Goal: Task Accomplishment & Management: Manage account settings

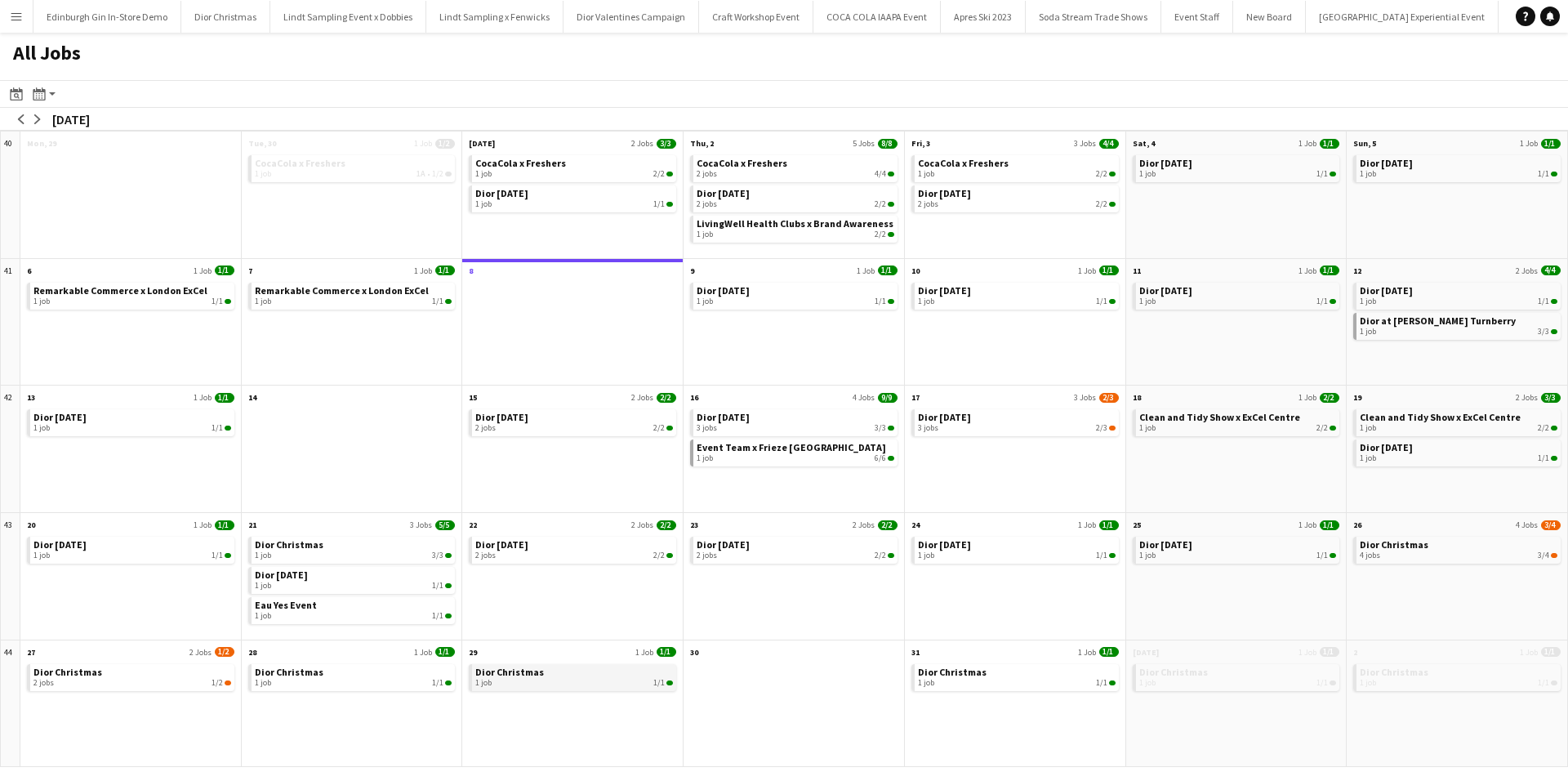
scroll to position [0, 18545]
click at [516, 681] on div "1 job 1/1" at bounding box center [575, 683] width 198 height 10
click at [822, 449] on link "Event Team x Frieze London 1 job 6/6" at bounding box center [796, 451] width 198 height 23
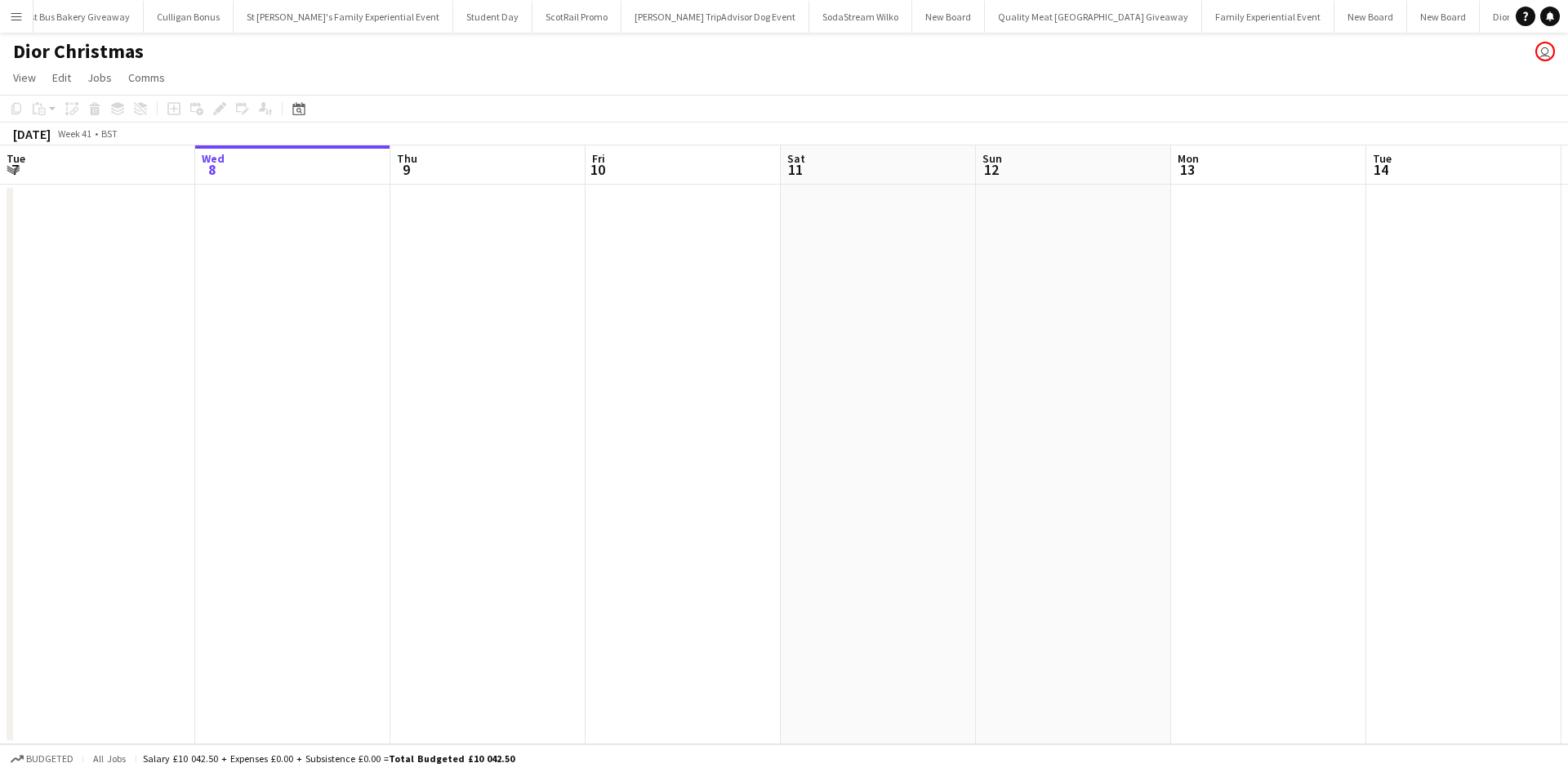
scroll to position [0, 667]
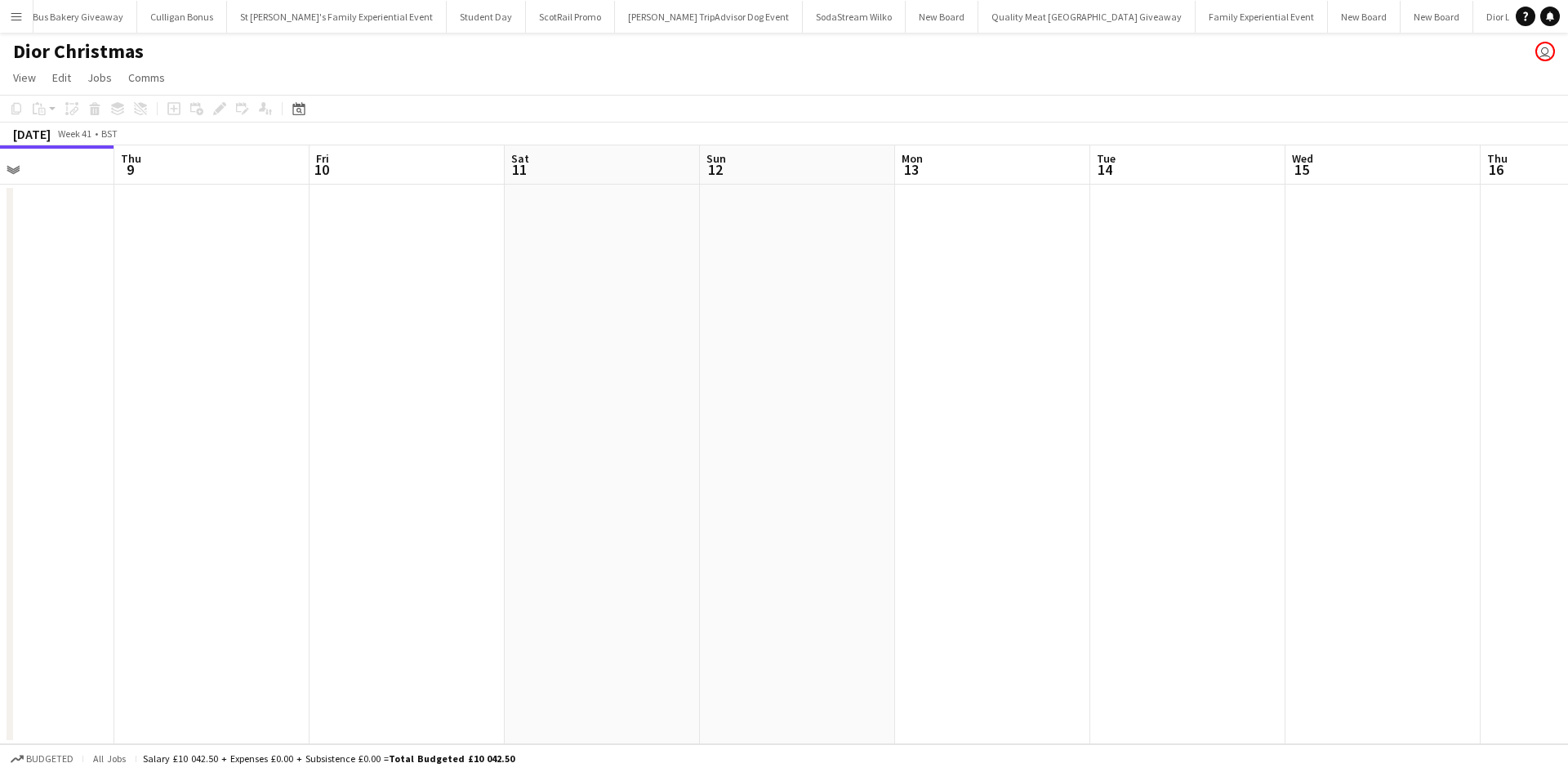
drag, startPoint x: 1026, startPoint y: 597, endPoint x: 289, endPoint y: 550, distance: 738.5
click at [254, 558] on app-calendar-viewport "Sun 5 Mon 6 Tue 7 Wed 8 Thu 9 Fri 10 Sat 11 Sun 12 Mon 13 Tue 14 Wed 15 Thu 16 …" at bounding box center [784, 445] width 1568 height 599
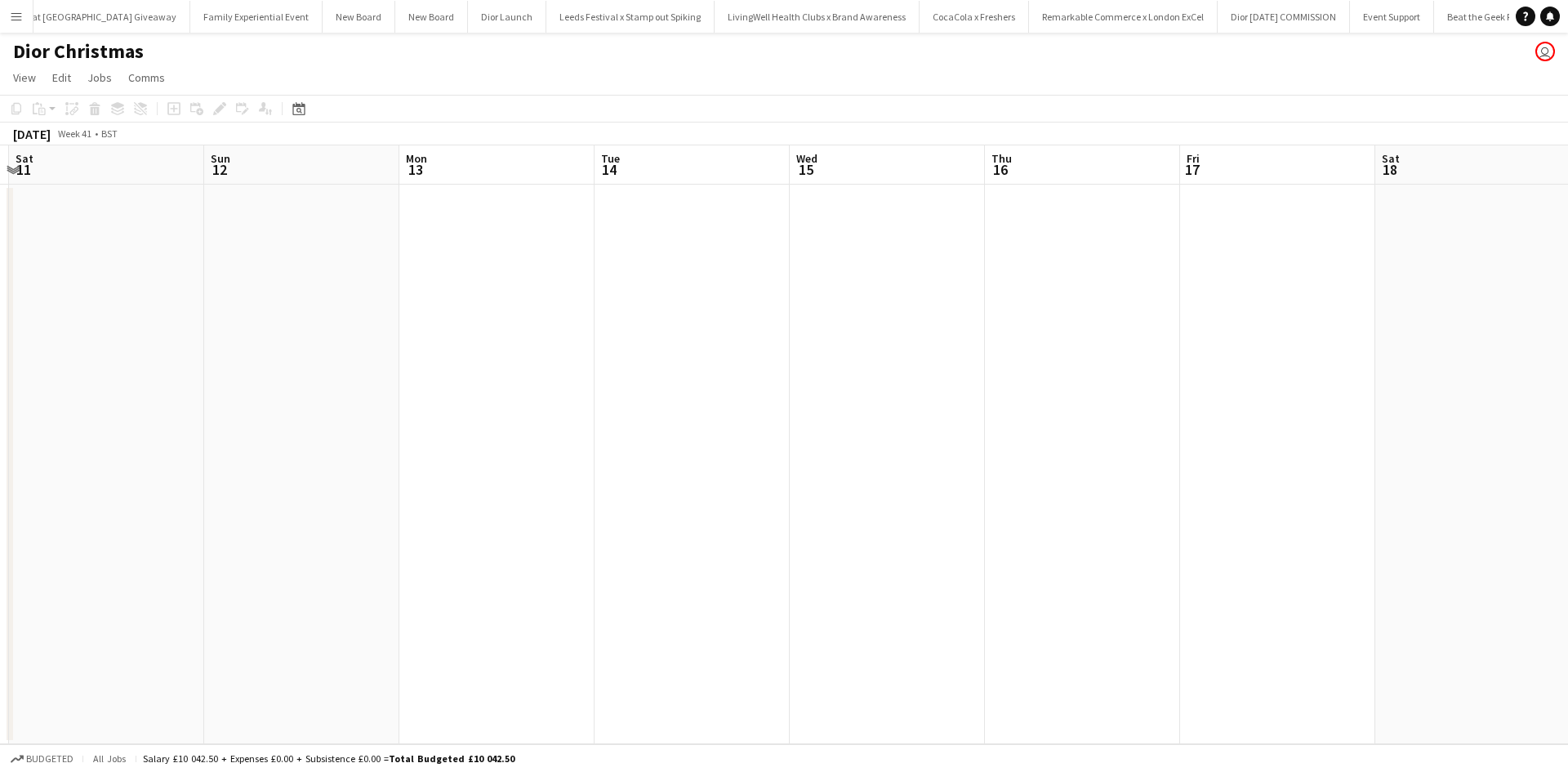
scroll to position [0, 683]
drag, startPoint x: 229, startPoint y: 546, endPoint x: 733, endPoint y: 600, distance: 506.9
click at [211, 546] on app-calendar-viewport "Thu 9 Fri 10 Sat 11 Sun 12 Mon 13 Tue 14 Wed 15 Thu 16 Fri 17 Sat 18 Sun 19 Mon…" at bounding box center [784, 445] width 1568 height 599
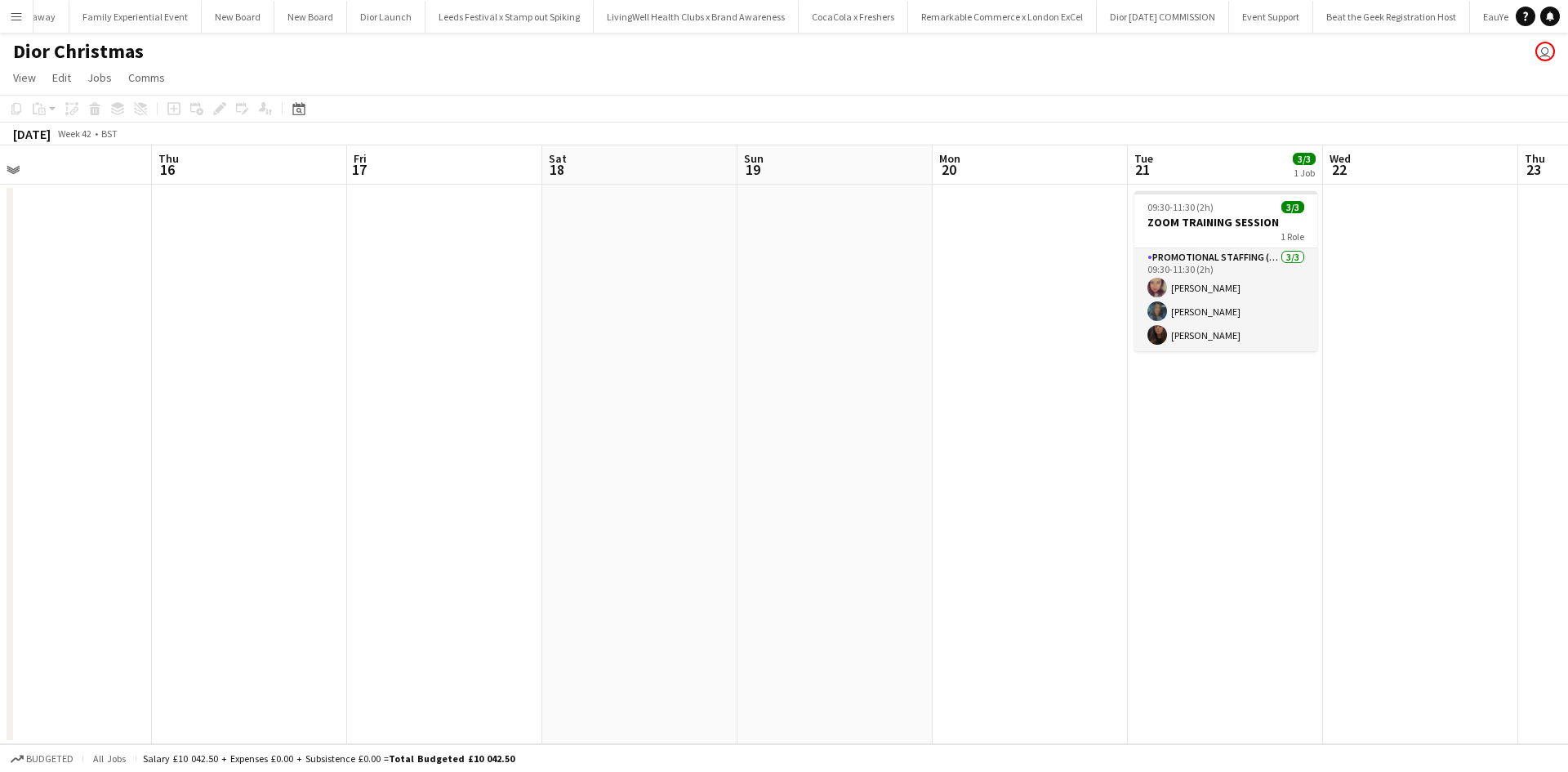
drag, startPoint x: 713, startPoint y: 602, endPoint x: 912, endPoint y: 638, distance: 202.2
click at [416, 585] on app-calendar-viewport "Sun 12 Mon 13 Tue 14 Wed 15 Thu 16 Fri 17 Sat 18 Sun 19 Mon 20 Tue 21 3/3 1 Job…" at bounding box center [784, 445] width 1568 height 599
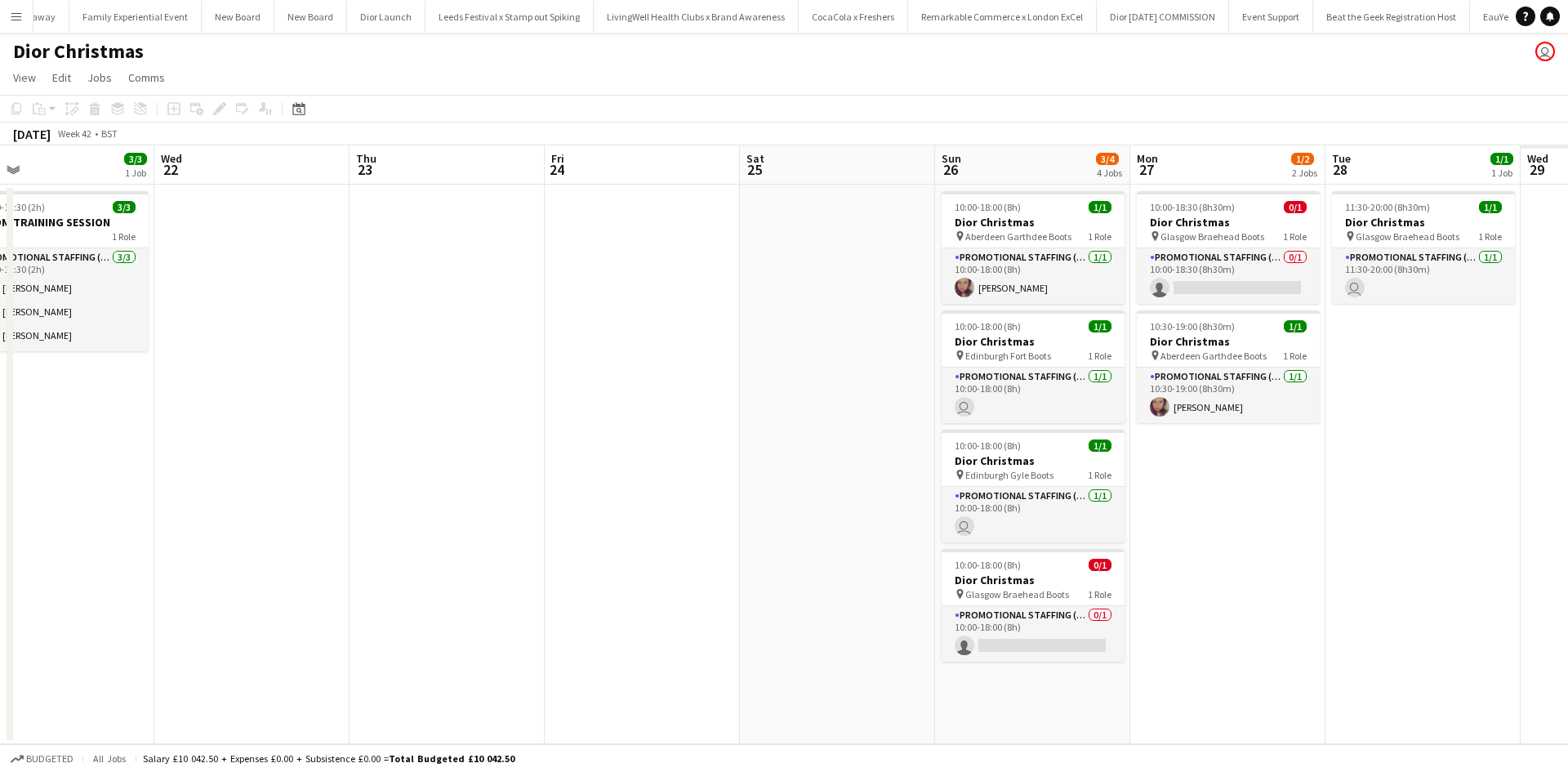
drag, startPoint x: 870, startPoint y: 639, endPoint x: 187, endPoint y: 535, distance: 690.9
click at [156, 541] on app-calendar-viewport "Fri 17 Sat 18 Sun 19 Mon 20 Tue 21 3/3 1 Job Wed 22 Thu 23 Fri 24 Sat 25 Sun 26…" at bounding box center [784, 445] width 1568 height 599
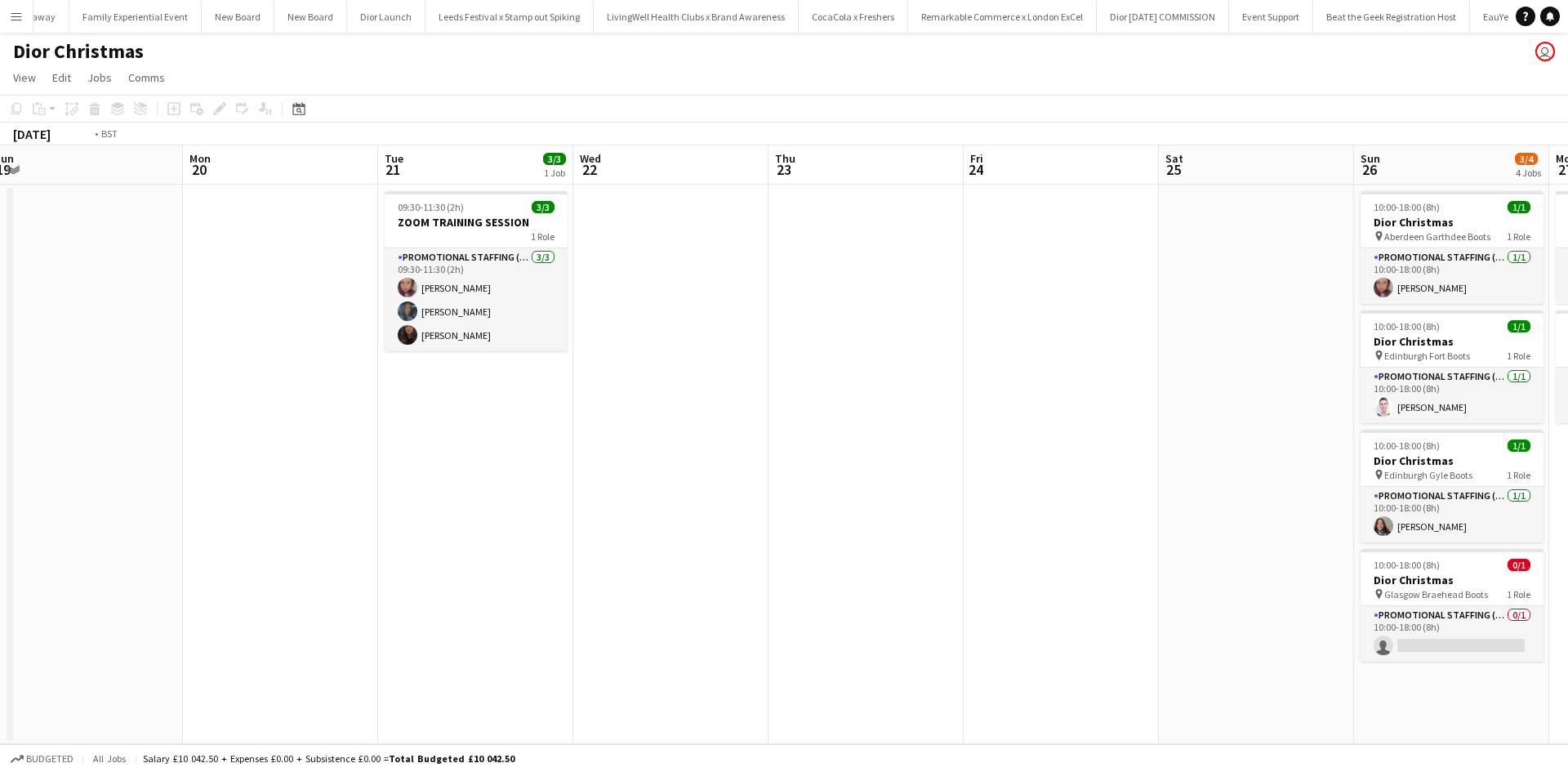
drag, startPoint x: 729, startPoint y: 602, endPoint x: 254, endPoint y: 562, distance: 476.7
click at [254, 563] on app-calendar-viewport "Fri 17 Sat 18 Sun 19 Mon 20 Tue 21 3/3 1 Job Wed 22 Thu 23 Fri 24 Sat 25 Sun 26…" at bounding box center [784, 445] width 1568 height 599
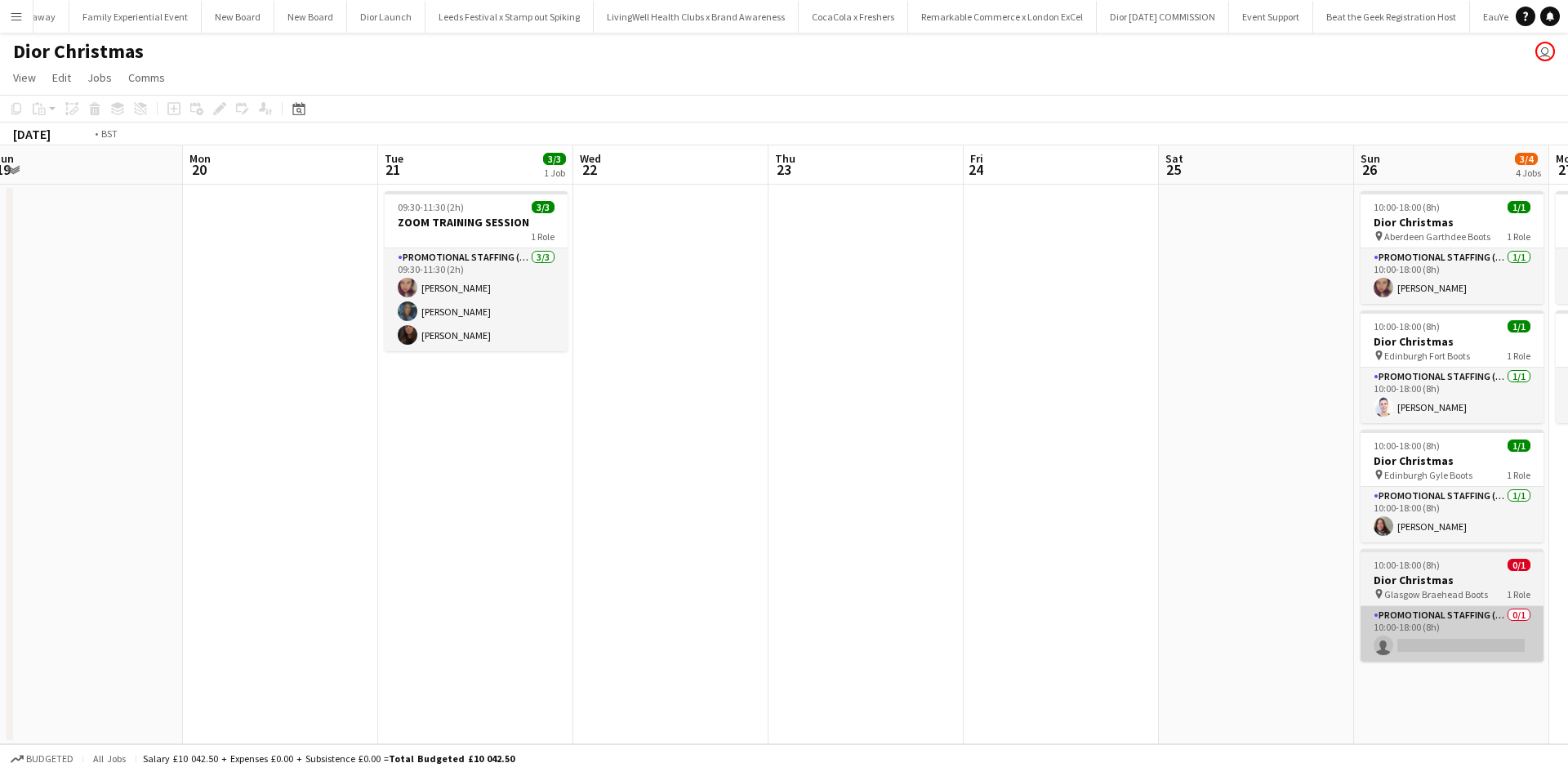
scroll to position [0, 437]
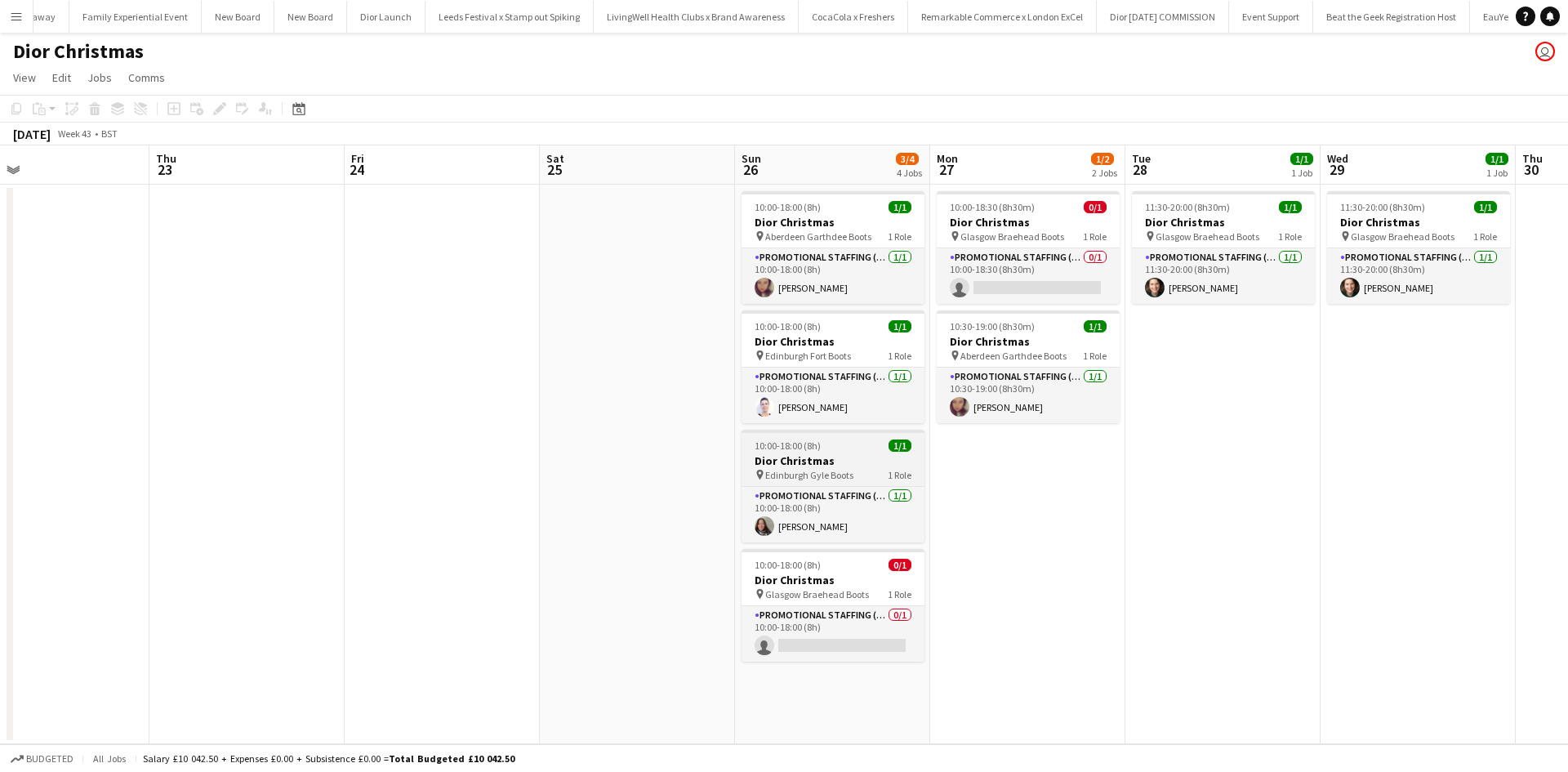
click at [848, 460] on h3 "Dior Christmas" at bounding box center [833, 460] width 183 height 15
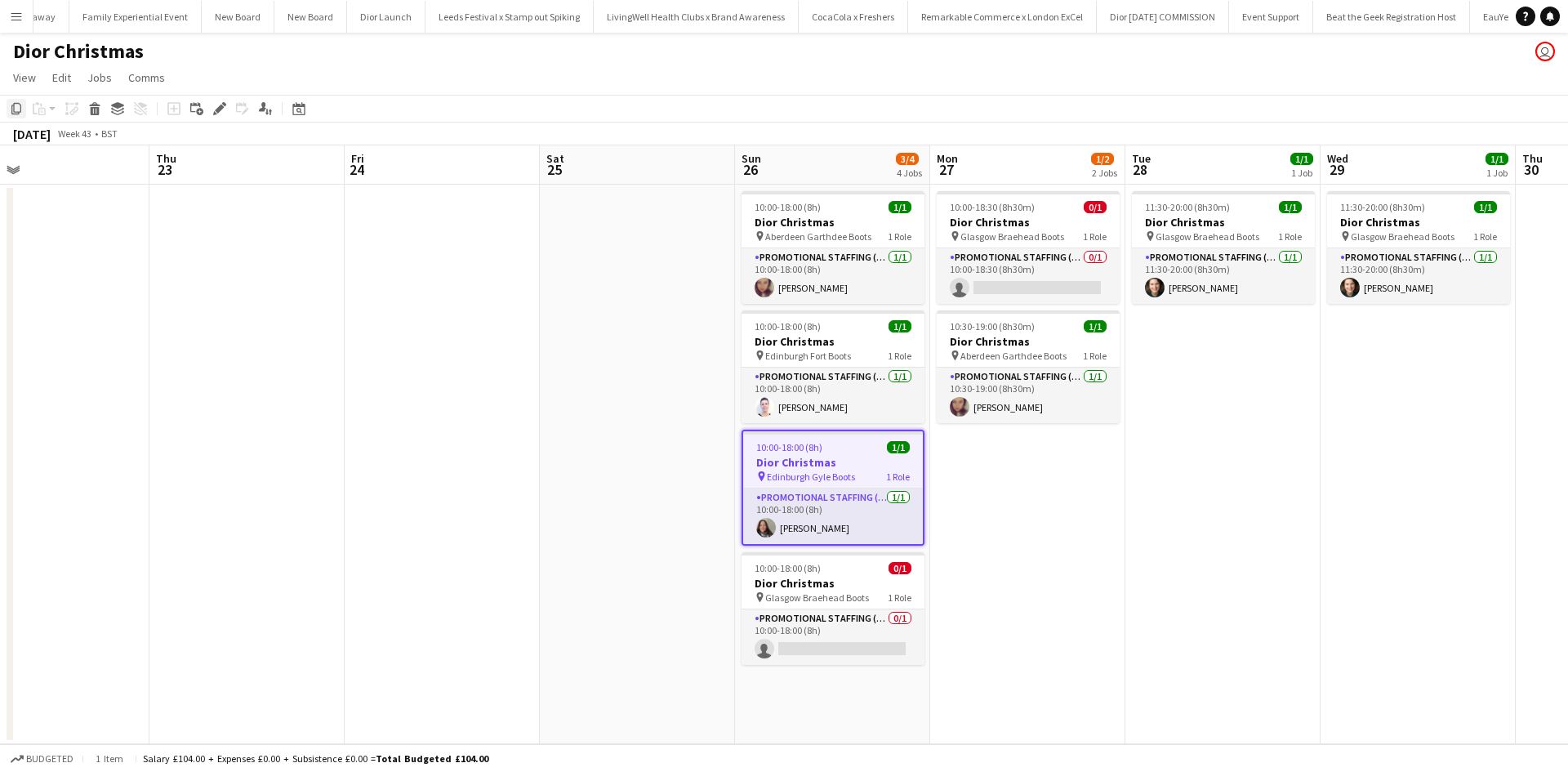
click at [17, 102] on icon "Copy" at bounding box center [16, 108] width 13 height 13
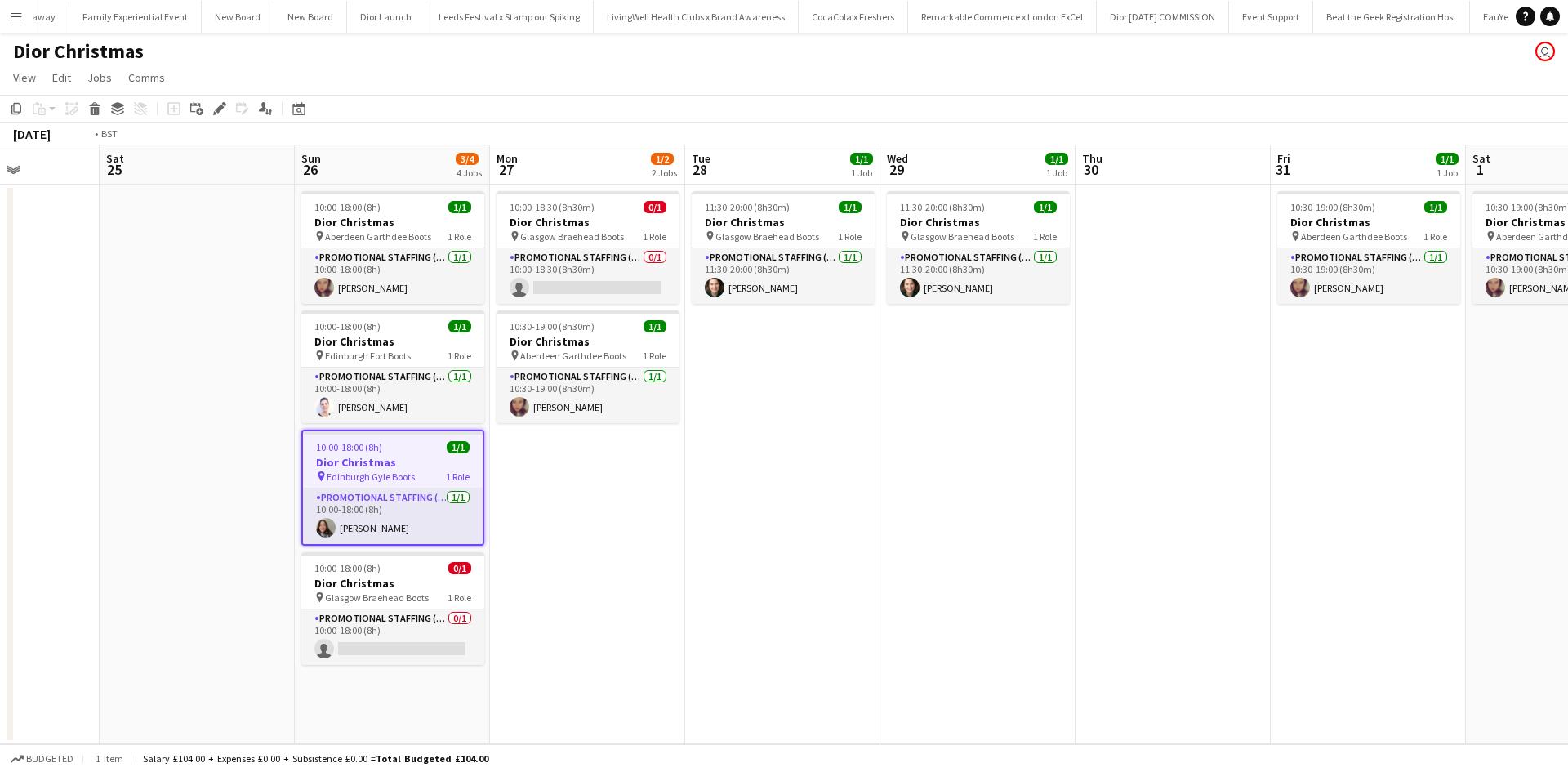
drag, startPoint x: 1447, startPoint y: 491, endPoint x: 0, endPoint y: 340, distance: 1454.9
click at [0, 340] on app-calendar-viewport "Wed 22 Thu 23 Fri 24 Sat 25 Sun 26 3/4 4 Jobs Mon 27 1/2 2 Jobs Tue 28 1/1 1 Jo…" at bounding box center [784, 445] width 1568 height 599
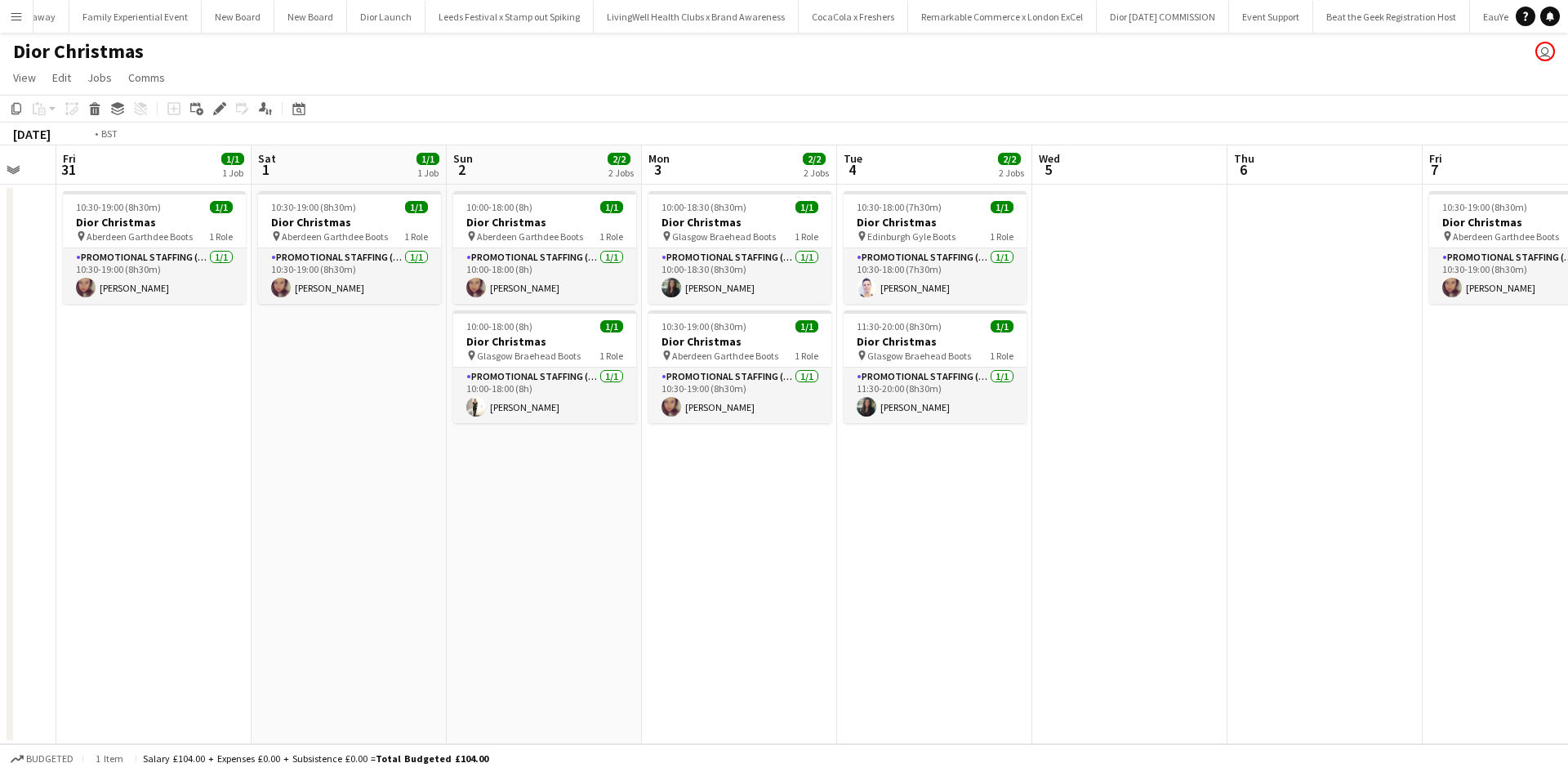
drag, startPoint x: 1037, startPoint y: 516, endPoint x: 0, endPoint y: 396, distance: 1043.9
click at [0, 396] on app-calendar-viewport "Tue 28 1/1 1 Job Wed 29 1/1 1 Job Thu 30 Fri 31 1/1 1 Job Sat 1 1/1 1 Job Sun 2…" at bounding box center [784, 445] width 1568 height 599
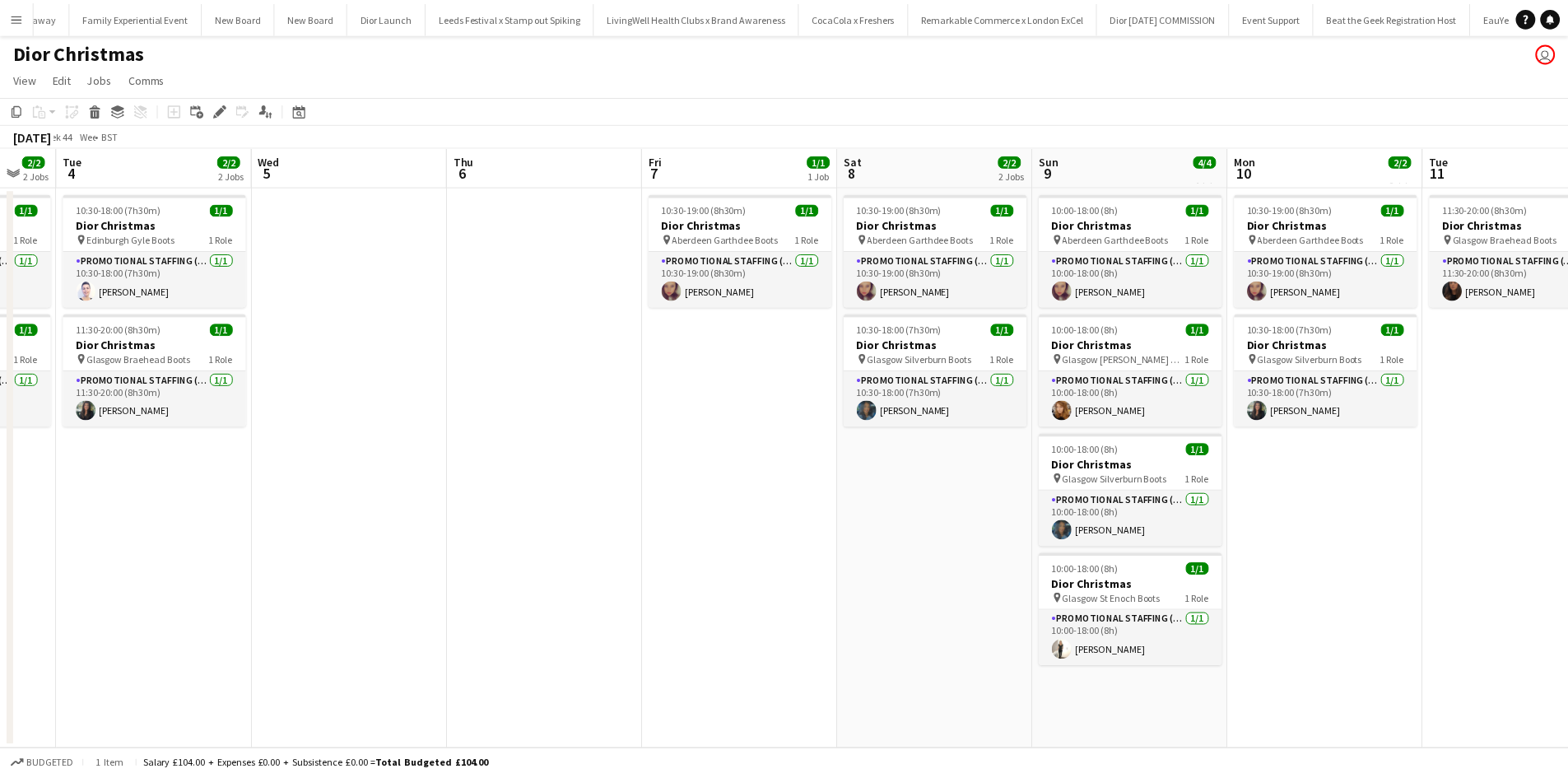
scroll to position [0, 581]
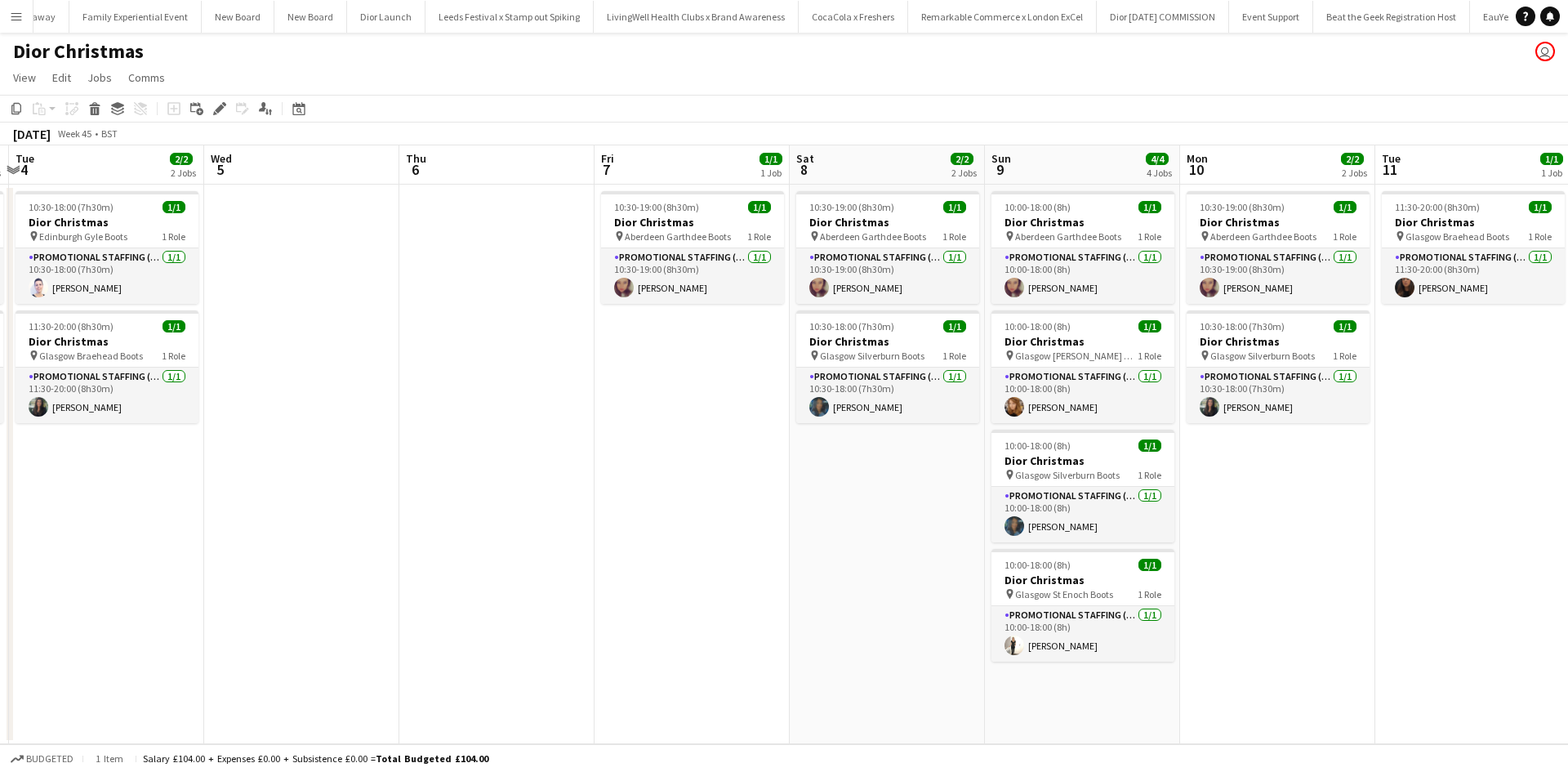
click at [1065, 690] on app-date-cell "10:00-18:00 (8h) 1/1 Dior Christmas pin Aberdeen Garthdee Boots 1 Role Promotio…" at bounding box center [1083, 465] width 195 height 560
click at [45, 108] on icon "Paste" at bounding box center [38, 108] width 13 height 13
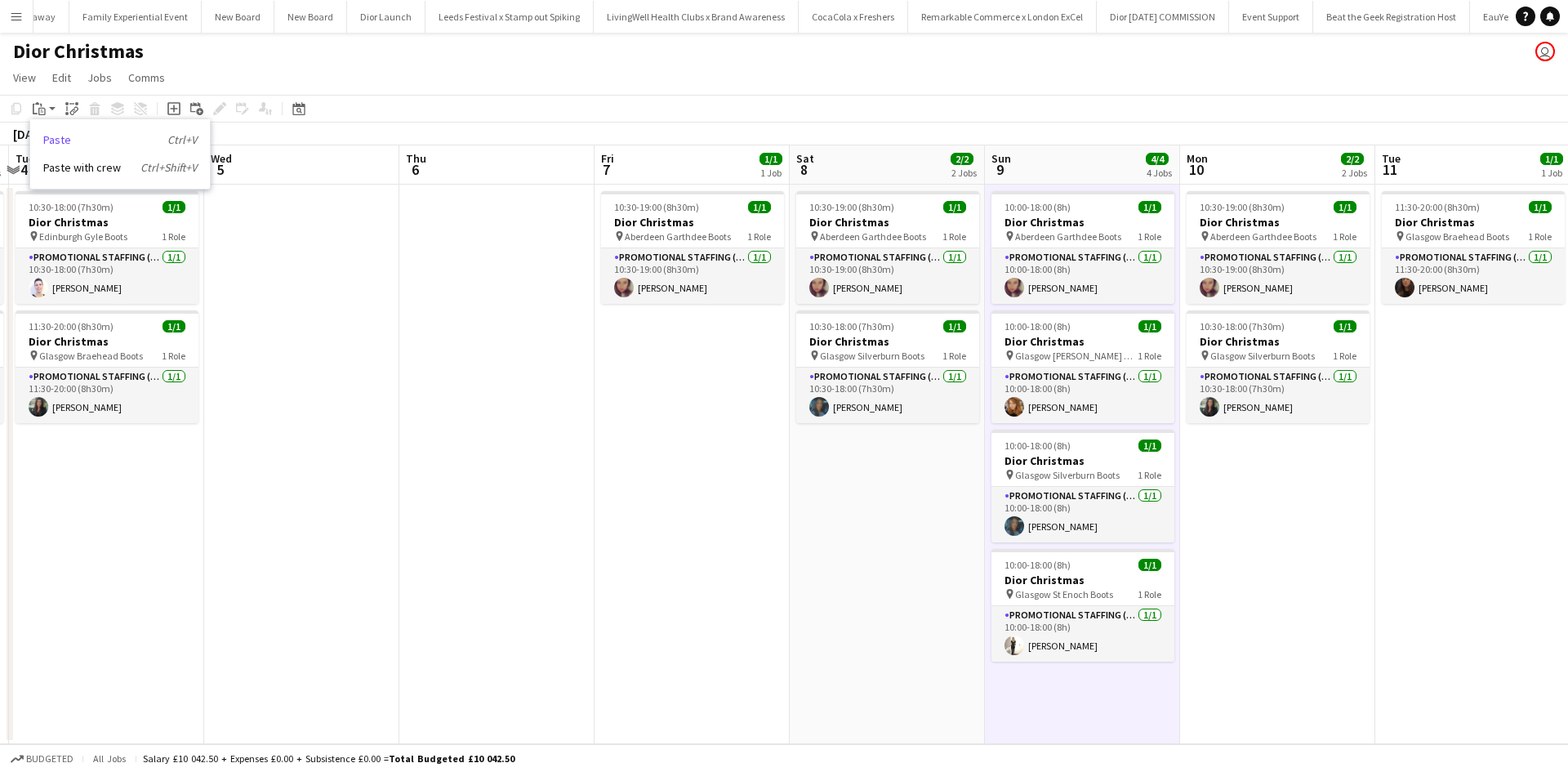
click at [52, 136] on link "Paste Ctrl+V" at bounding box center [119, 139] width 154 height 15
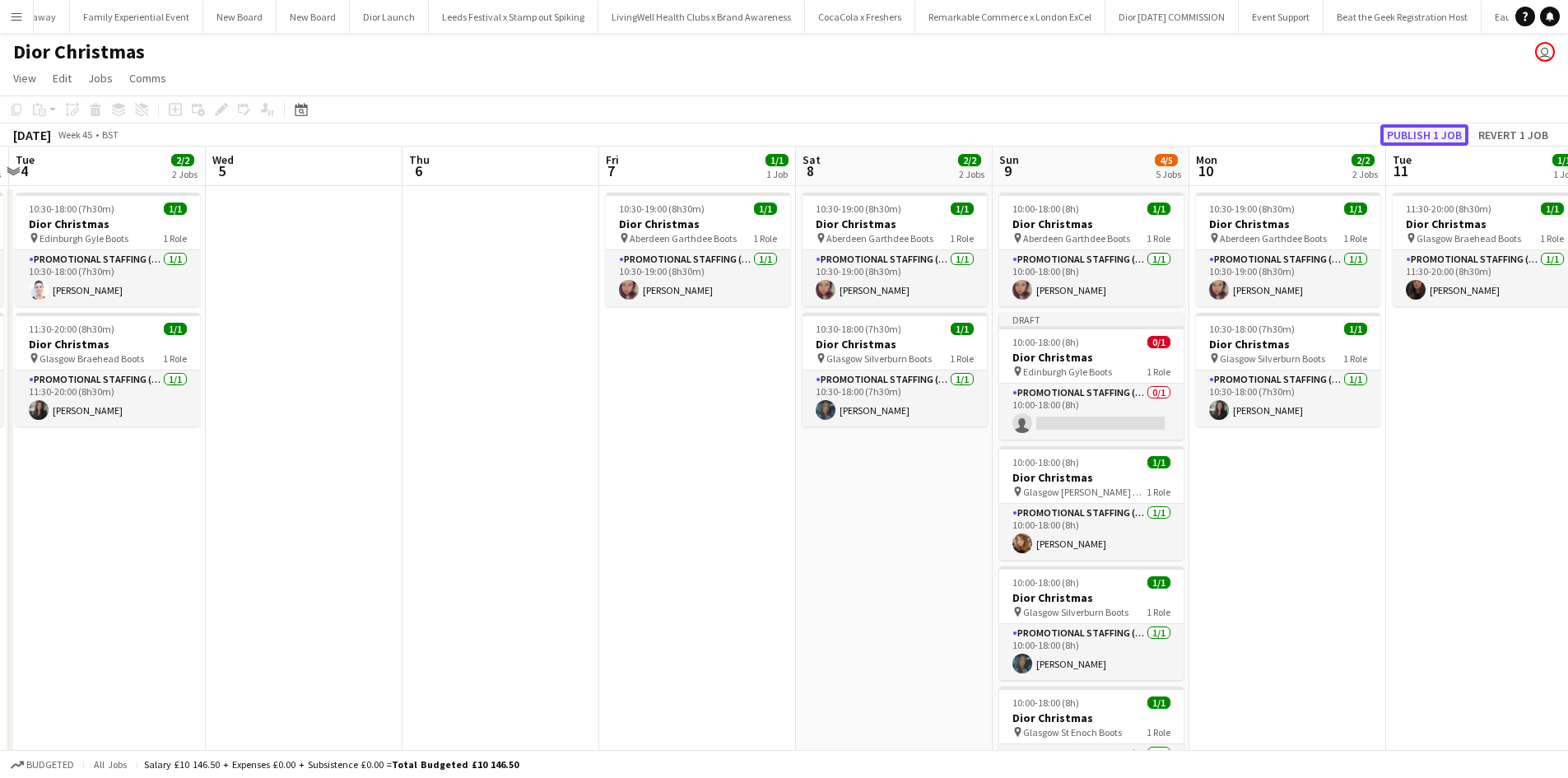
click at [1433, 129] on button "Publish 1 job" at bounding box center [1424, 135] width 88 height 22
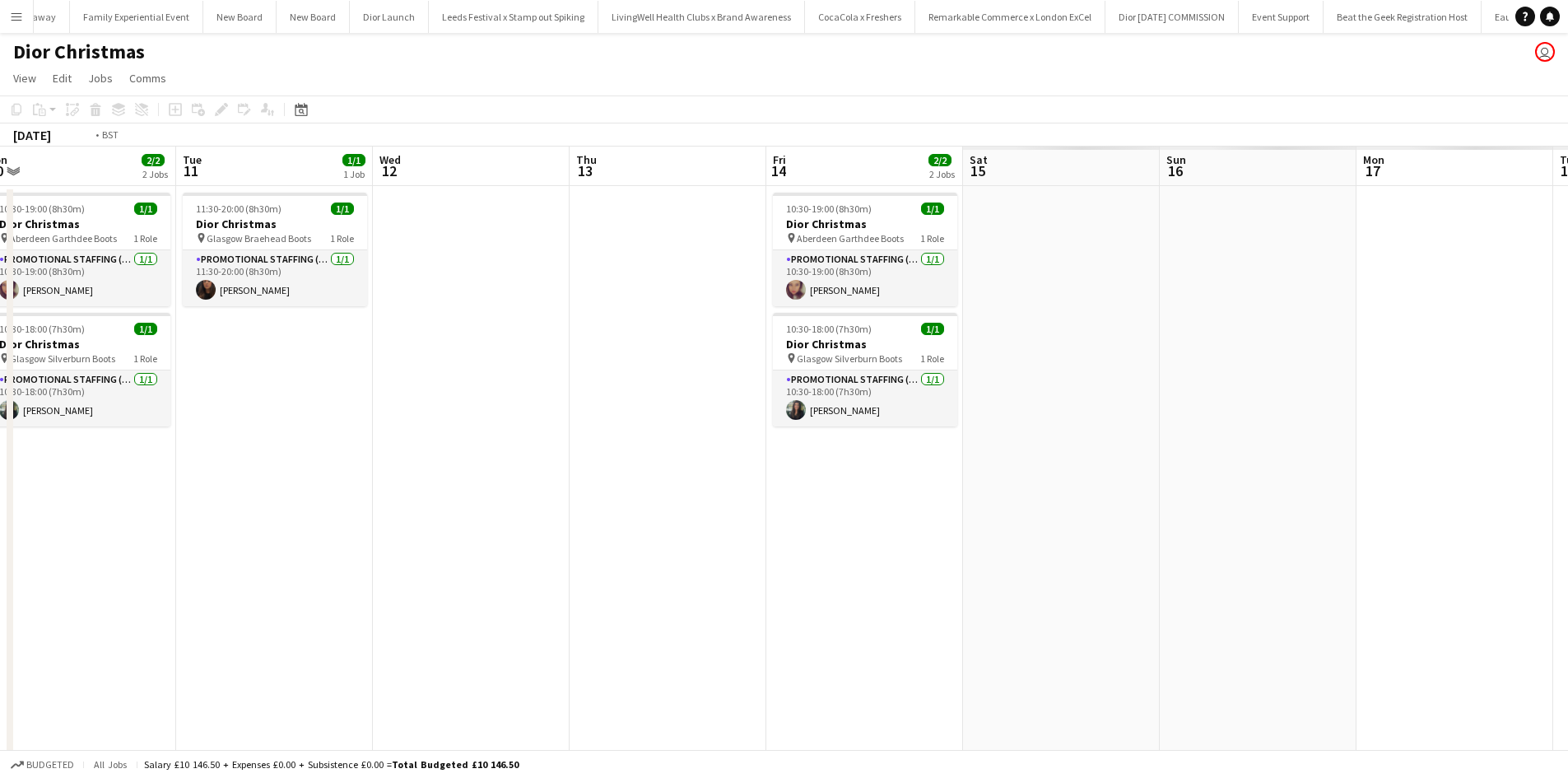
drag, startPoint x: 1319, startPoint y: 574, endPoint x: 75, endPoint y: 472, distance: 1248.2
click at [77, 472] on app-calendar-viewport "Thu 6 Fri 7 1/1 1 Job Sat 8 2/2 2 Jobs Sun 9 4/5 5 Jobs Mon 10 2/2 2 Jobs Tue 1…" at bounding box center [784, 486] width 1568 height 679
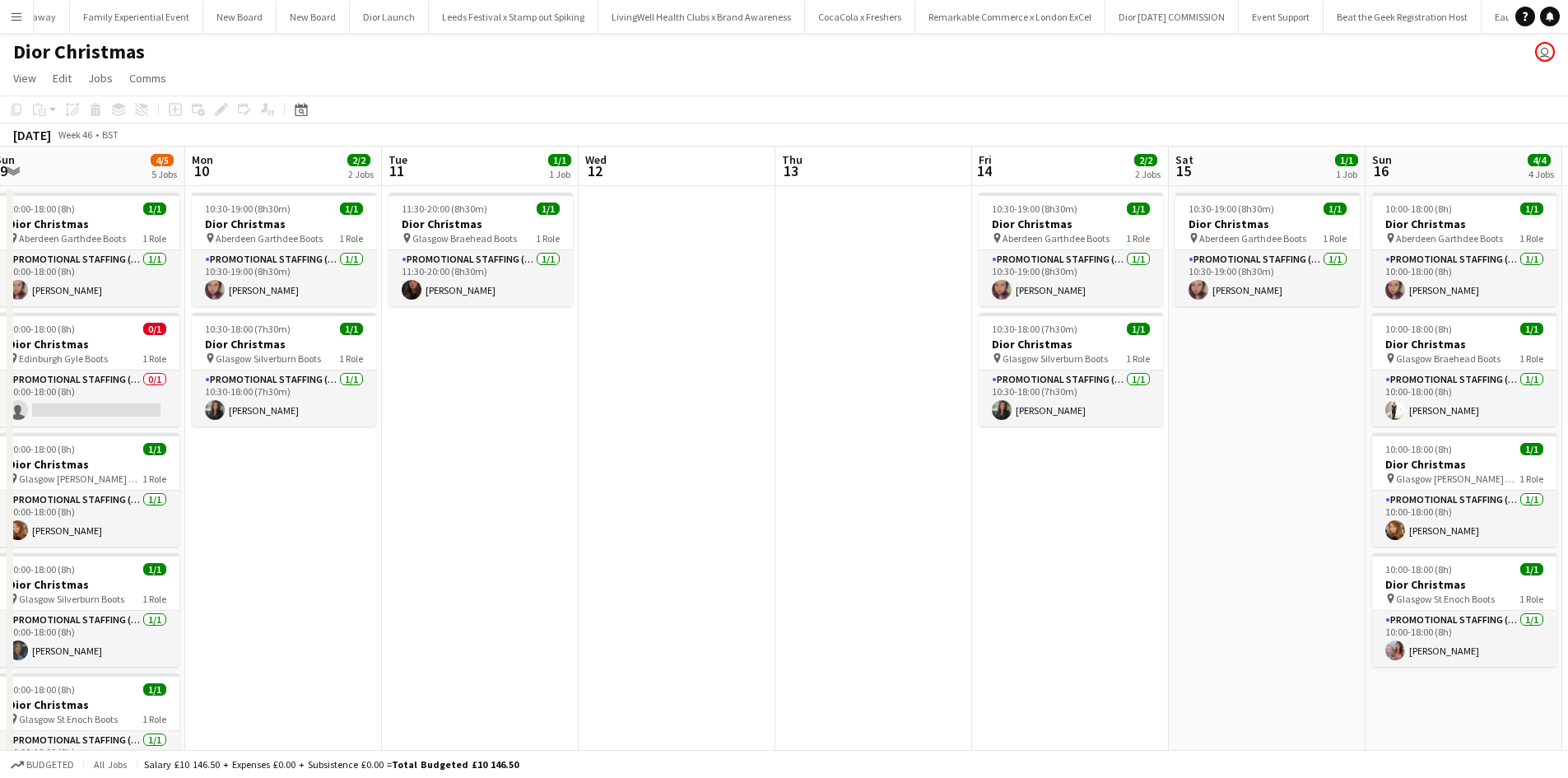
drag, startPoint x: 688, startPoint y: 550, endPoint x: 135, endPoint y: 500, distance: 555.3
click at [135, 500] on app-calendar-viewport "Thu 6 Fri 7 1/1 1 Job Sat 8 2/2 2 Jobs Sun 9 4/5 5 Jobs Mon 10 2/2 2 Jobs Tue 1…" at bounding box center [784, 486] width 1568 height 679
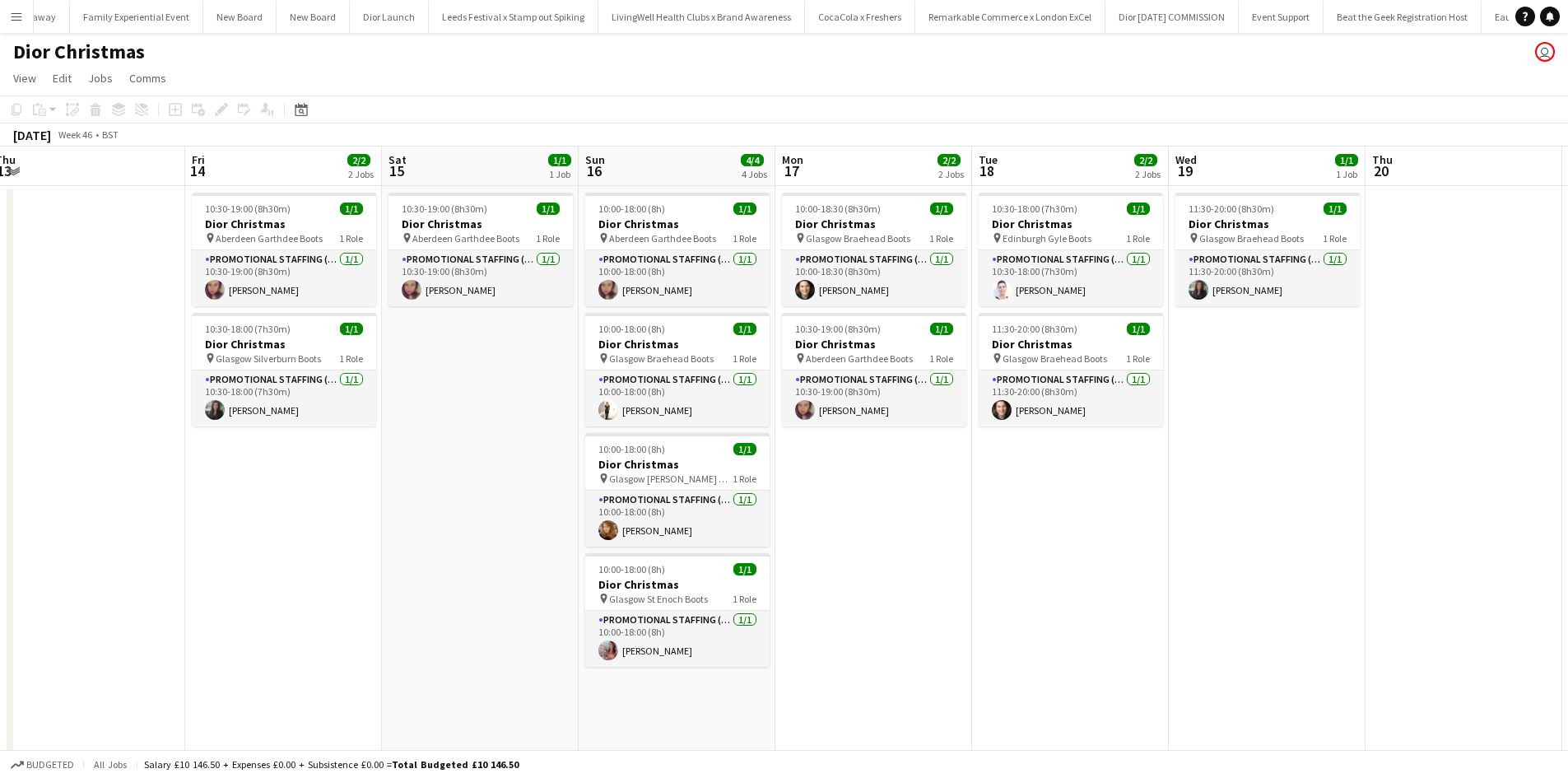
scroll to position [0, 606]
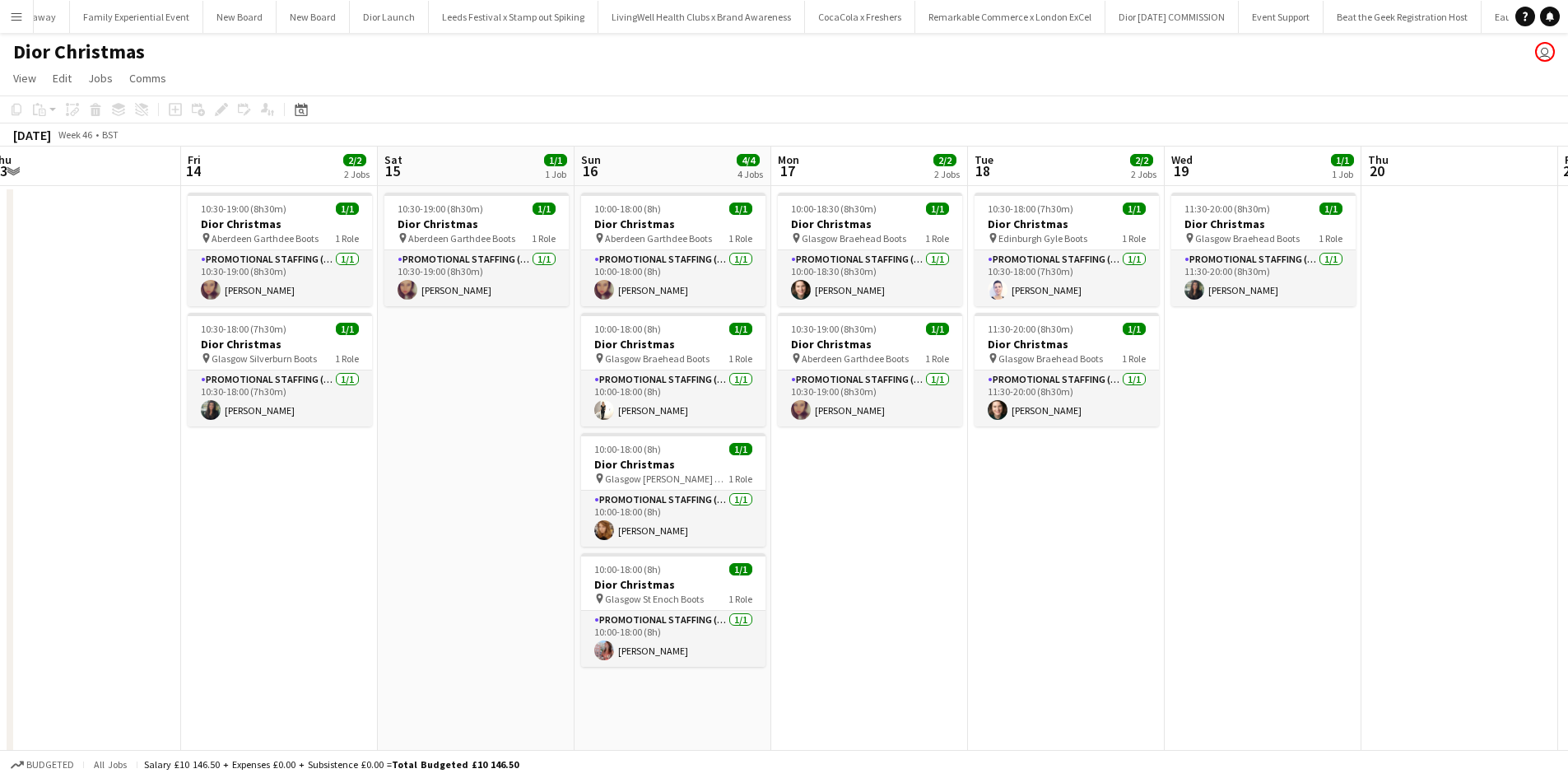
click at [647, 688] on app-date-cell "10:00-18:00 (8h) 1/1 Dior Christmas pin Aberdeen Garthdee Boots 1 Role Promotio…" at bounding box center [673, 506] width 196 height 640
click at [45, 109] on icon at bounding box center [42, 112] width 8 height 8
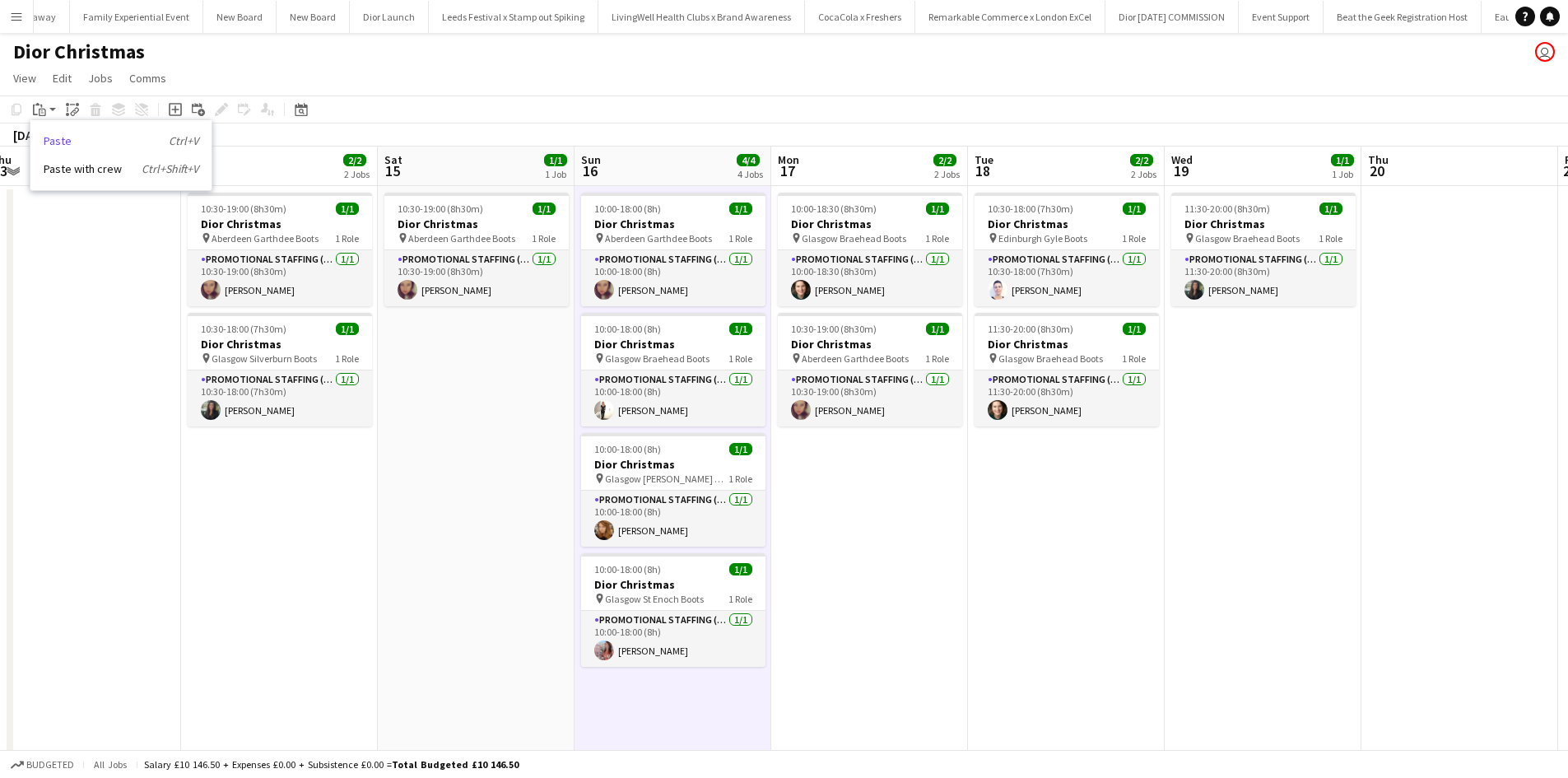
click at [58, 144] on link "Paste Ctrl+V" at bounding box center [120, 140] width 155 height 15
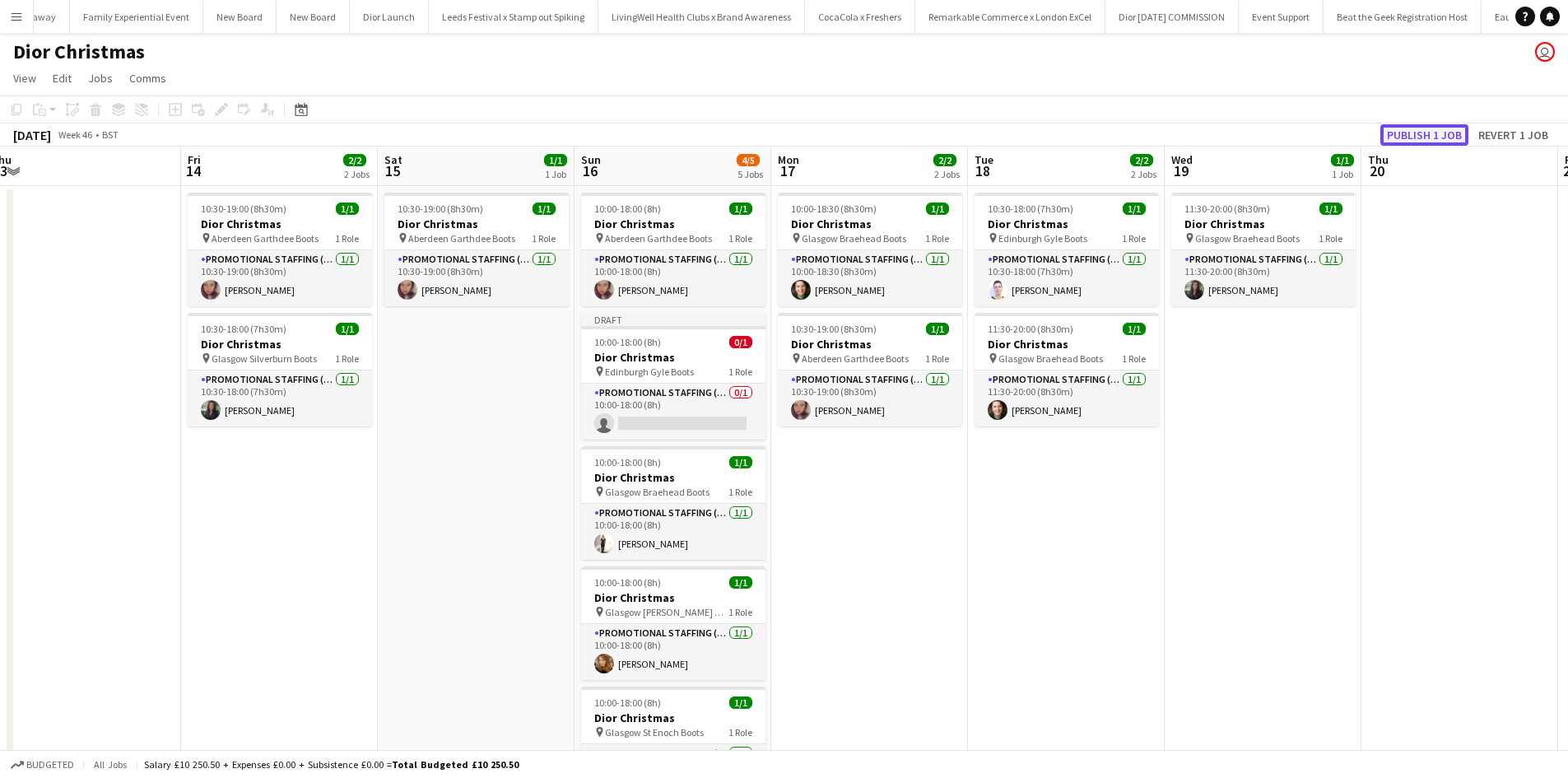
click at [1448, 126] on button "Publish 1 job" at bounding box center [1424, 135] width 88 height 22
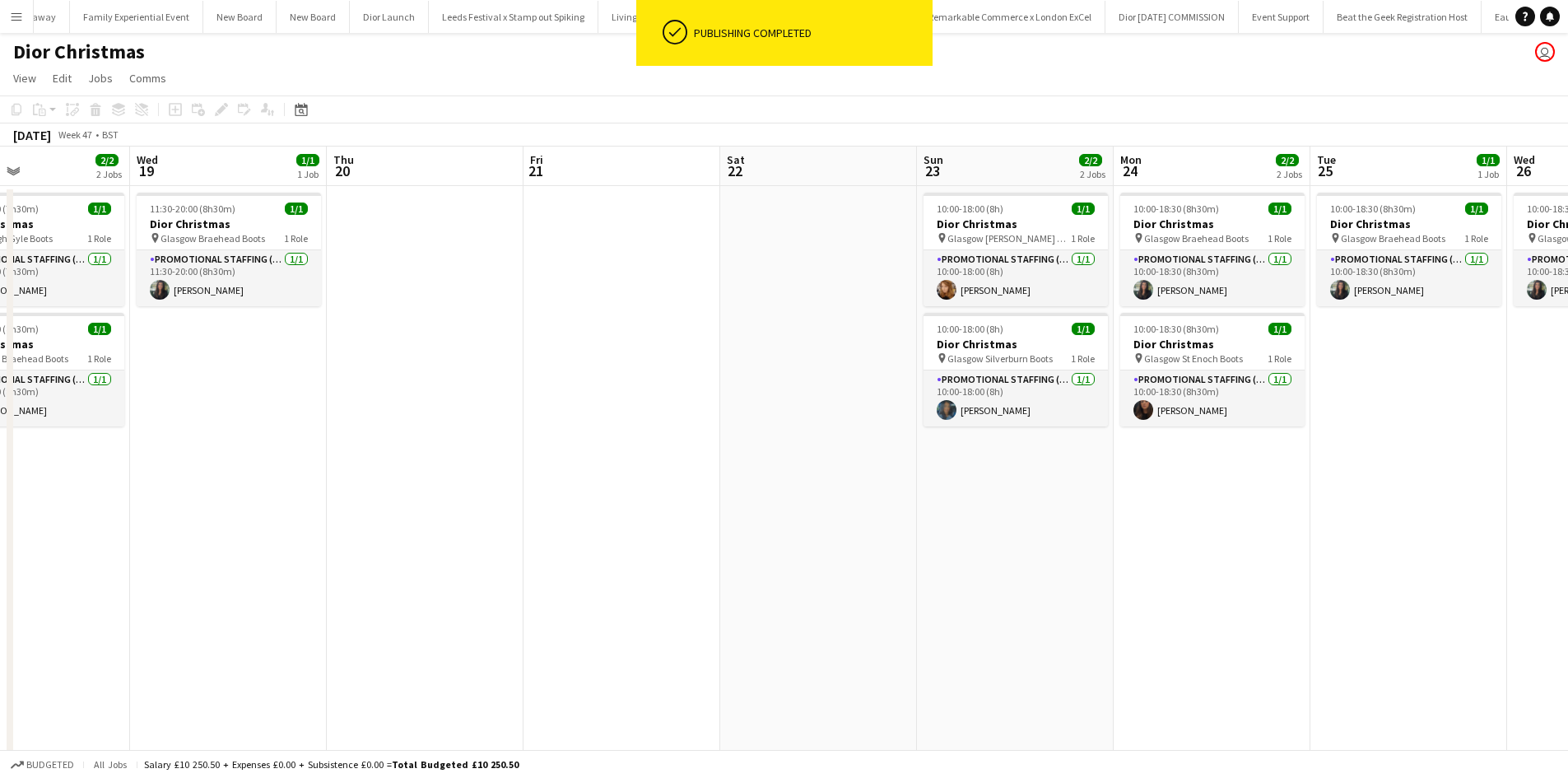
drag, startPoint x: 1376, startPoint y: 485, endPoint x: 137, endPoint y: 420, distance: 1240.7
click at [143, 421] on app-calendar-viewport "Fri 14 2/2 2 Jobs Sat 15 1/1 1 Job Sun 16 4/5 5 Jobs Mon 17 2/2 2 Jobs Tue 18 2…" at bounding box center [784, 486] width 1568 height 679
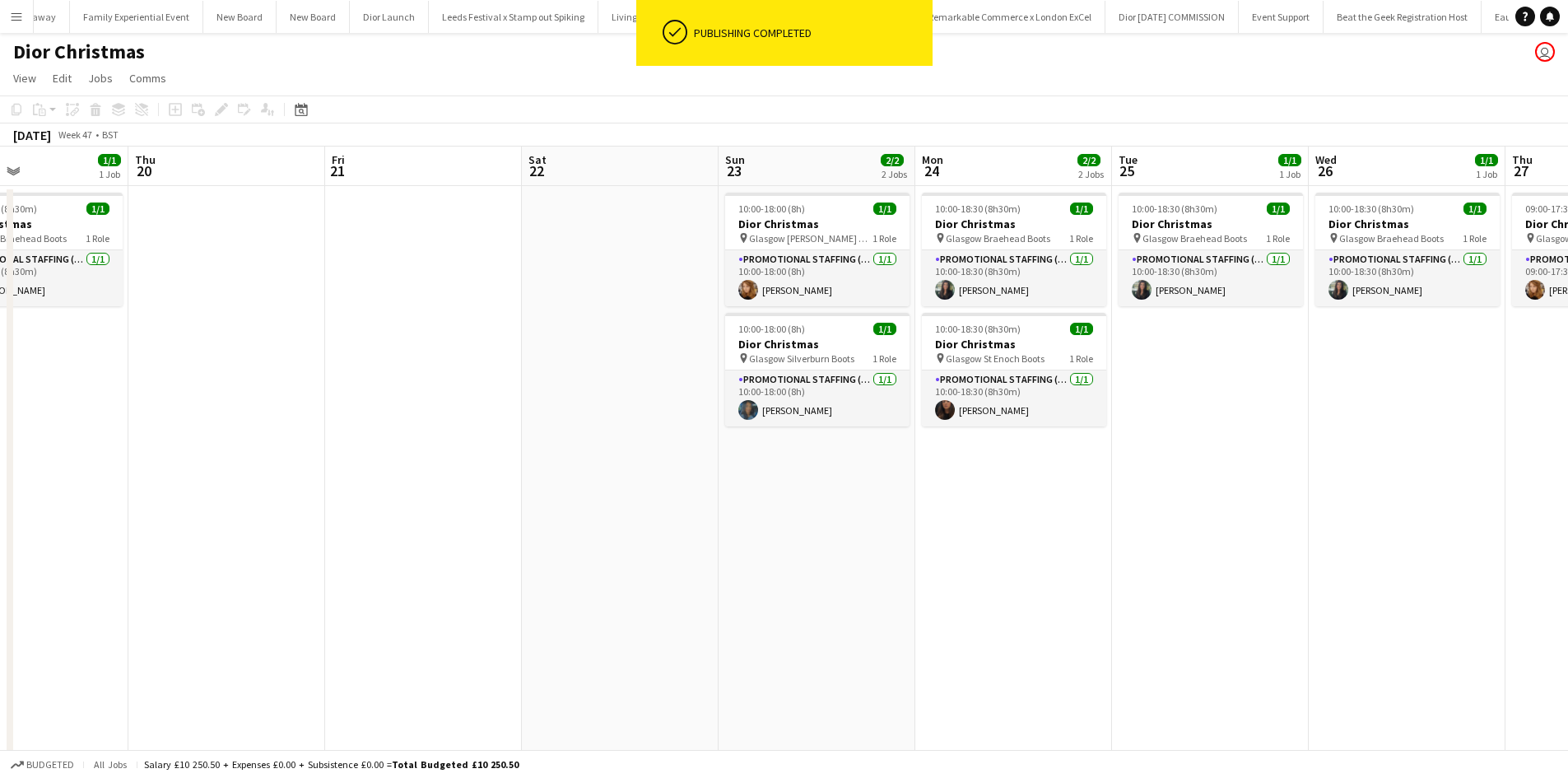
click at [760, 508] on app-date-cell "10:00-18:00 (8h) 1/1 Dior Christmas pin Glasgow [PERSON_NAME] Galleries Boots 1…" at bounding box center [817, 506] width 196 height 640
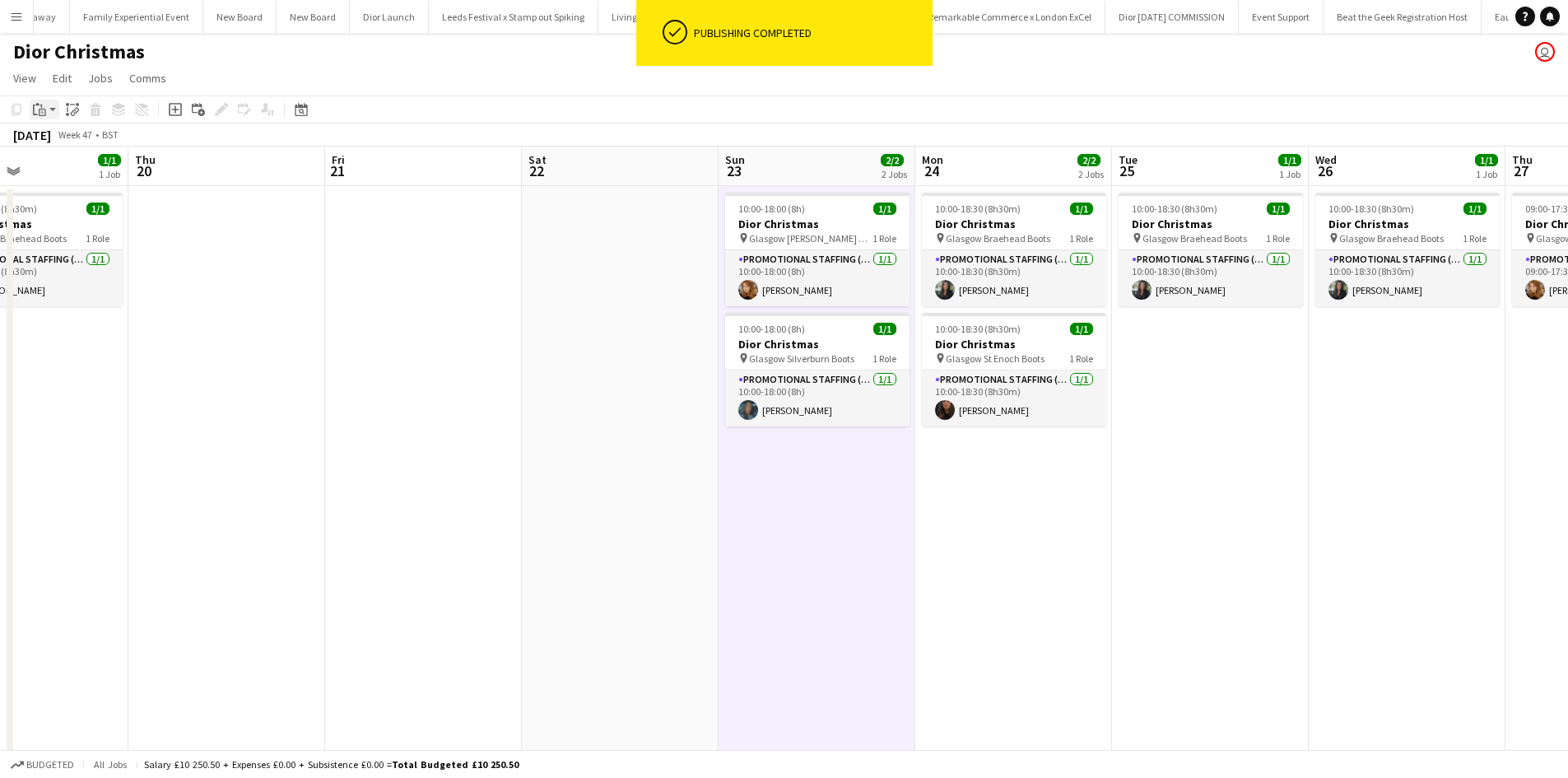
click at [33, 107] on icon at bounding box center [35, 109] width 5 height 11
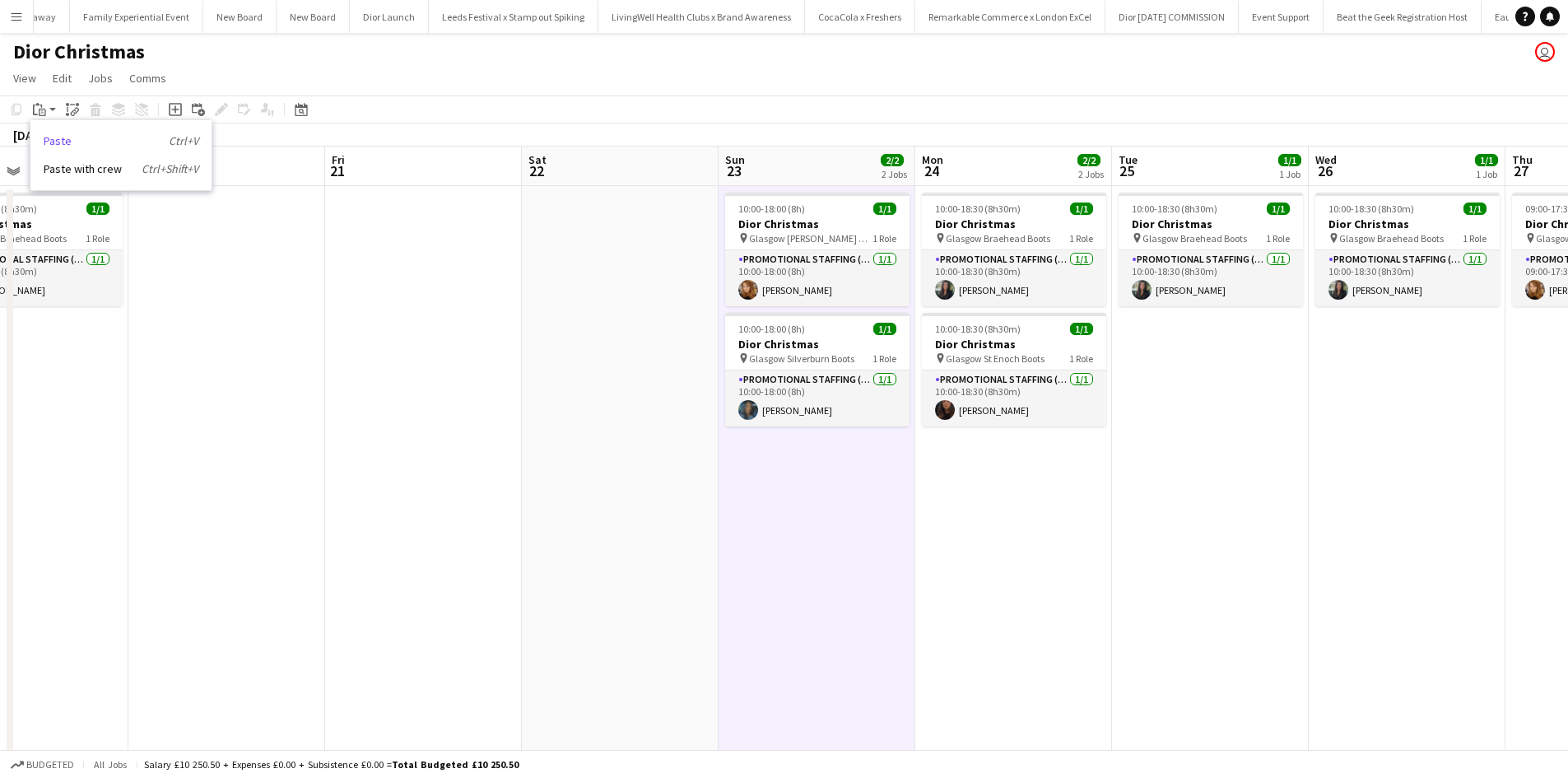
click at [59, 142] on link "Paste Ctrl+V" at bounding box center [120, 140] width 155 height 15
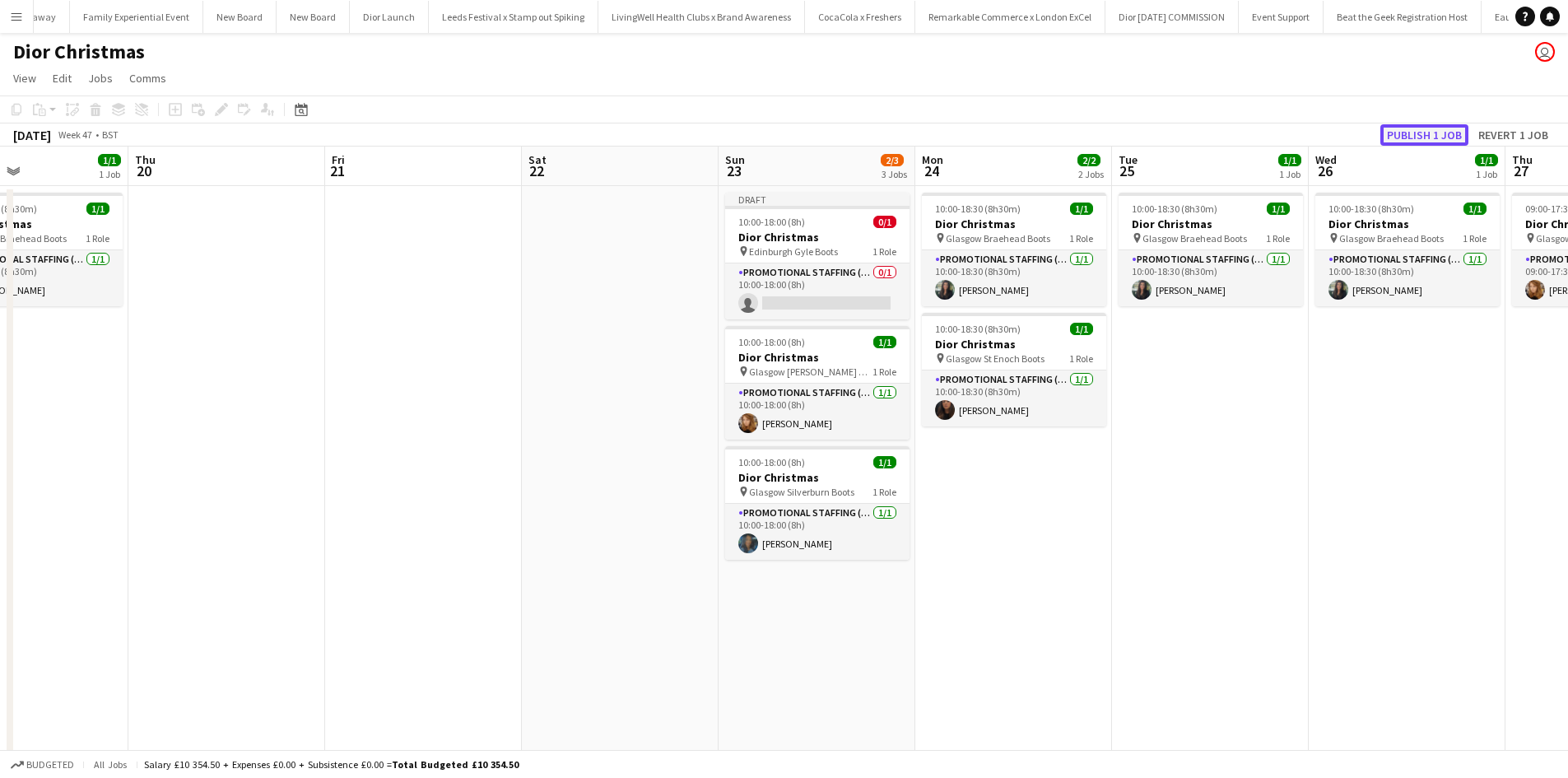
click at [1420, 140] on button "Publish 1 job" at bounding box center [1424, 135] width 88 height 22
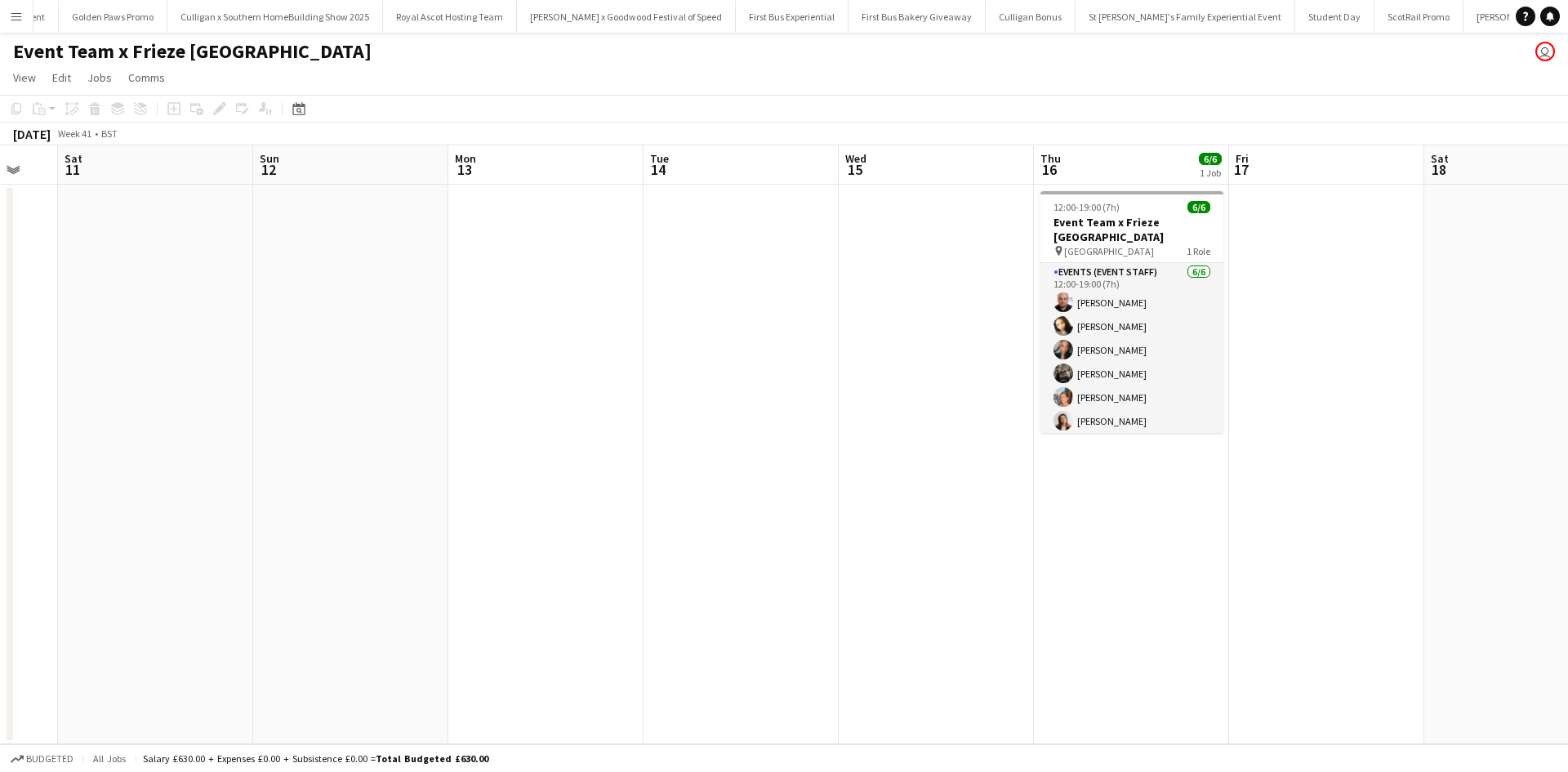
scroll to position [0, 651]
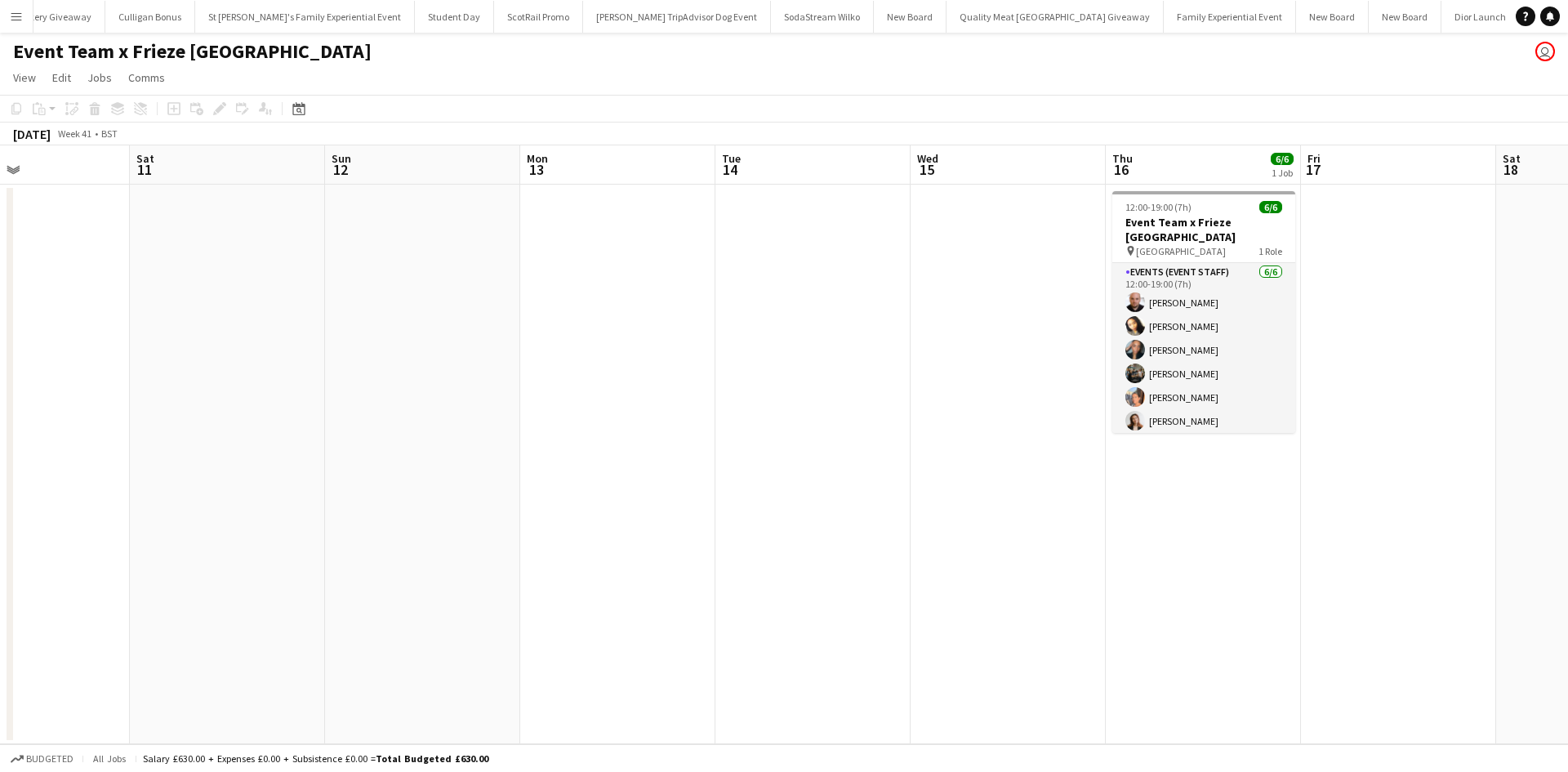
drag, startPoint x: 0, startPoint y: 0, endPoint x: 227, endPoint y: 419, distance: 476.5
click at [247, 423] on app-calendar-viewport "Tue 7 Wed 8 Thu 9 Fri 10 Sat 11 Sun 12 Mon 13 Tue 14 Wed 15 Thu 16 6/6 1 Job Fr…" at bounding box center [784, 445] width 1568 height 599
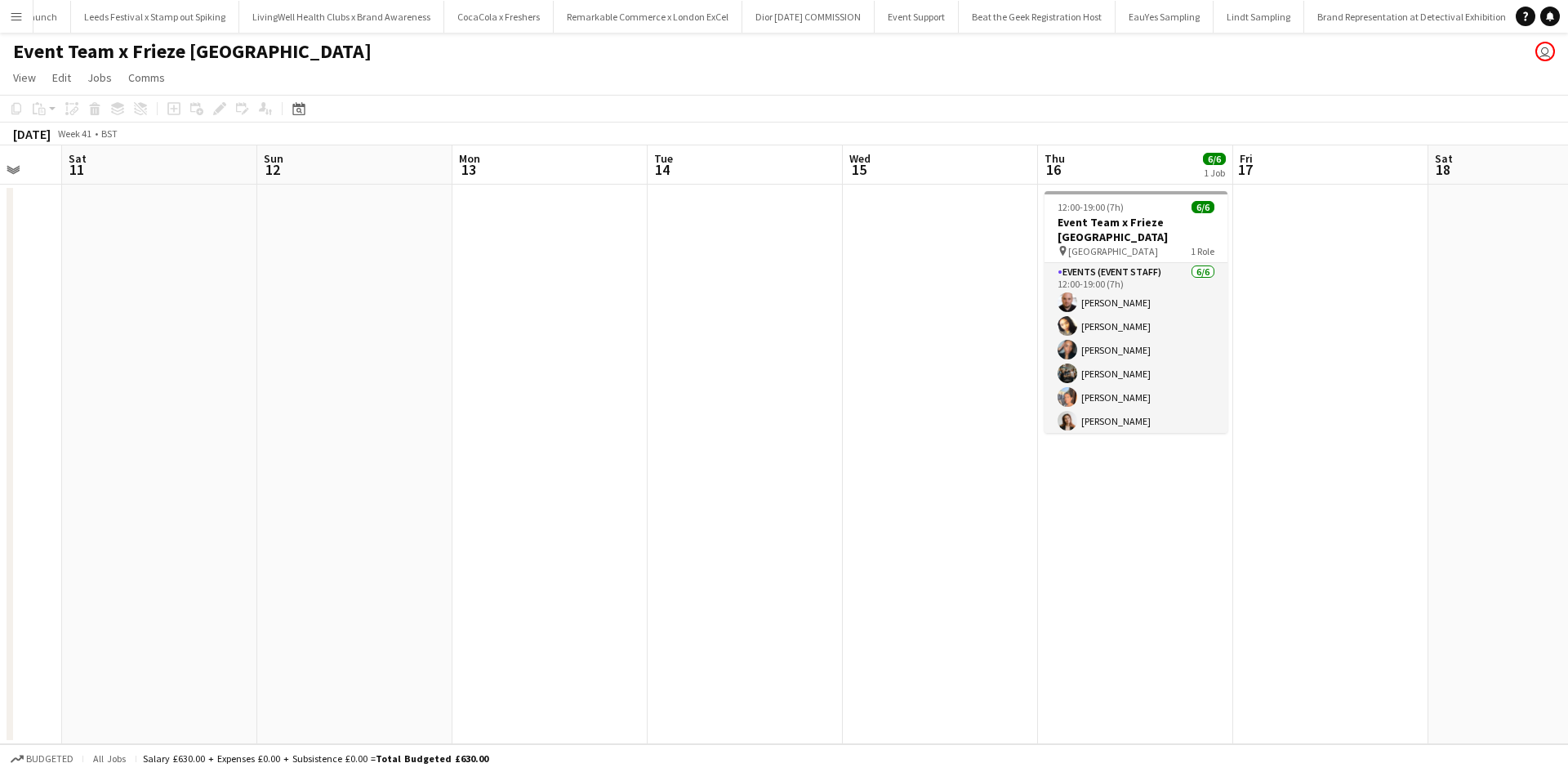
scroll to position [0, 18528]
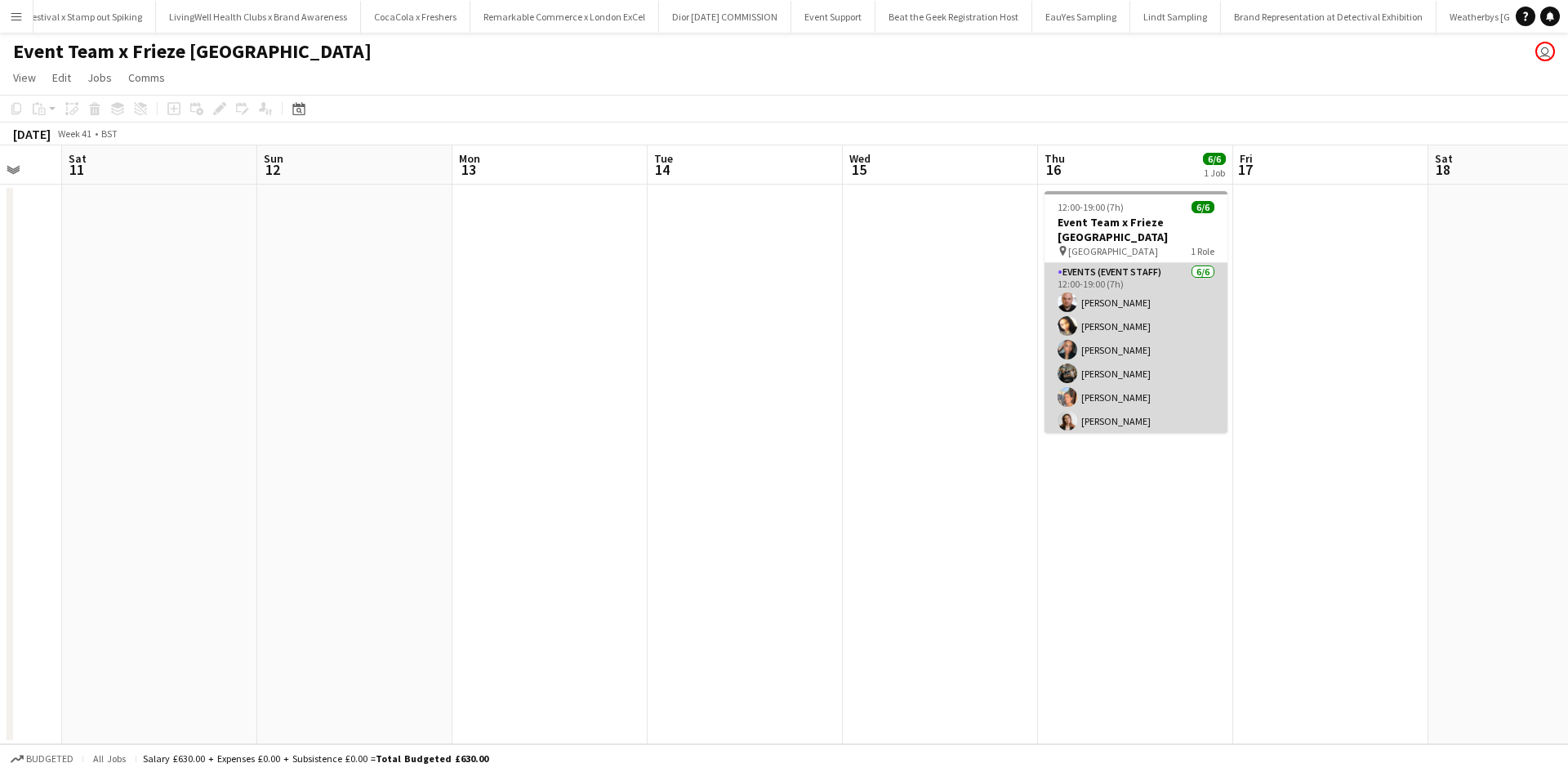
click at [1115, 361] on app-card-role "Events (Event Staff) 6/6 12:00-19:00 (7h) Steve GRIFFIN Kristina Clarke Natasha…" at bounding box center [1135, 350] width 183 height 174
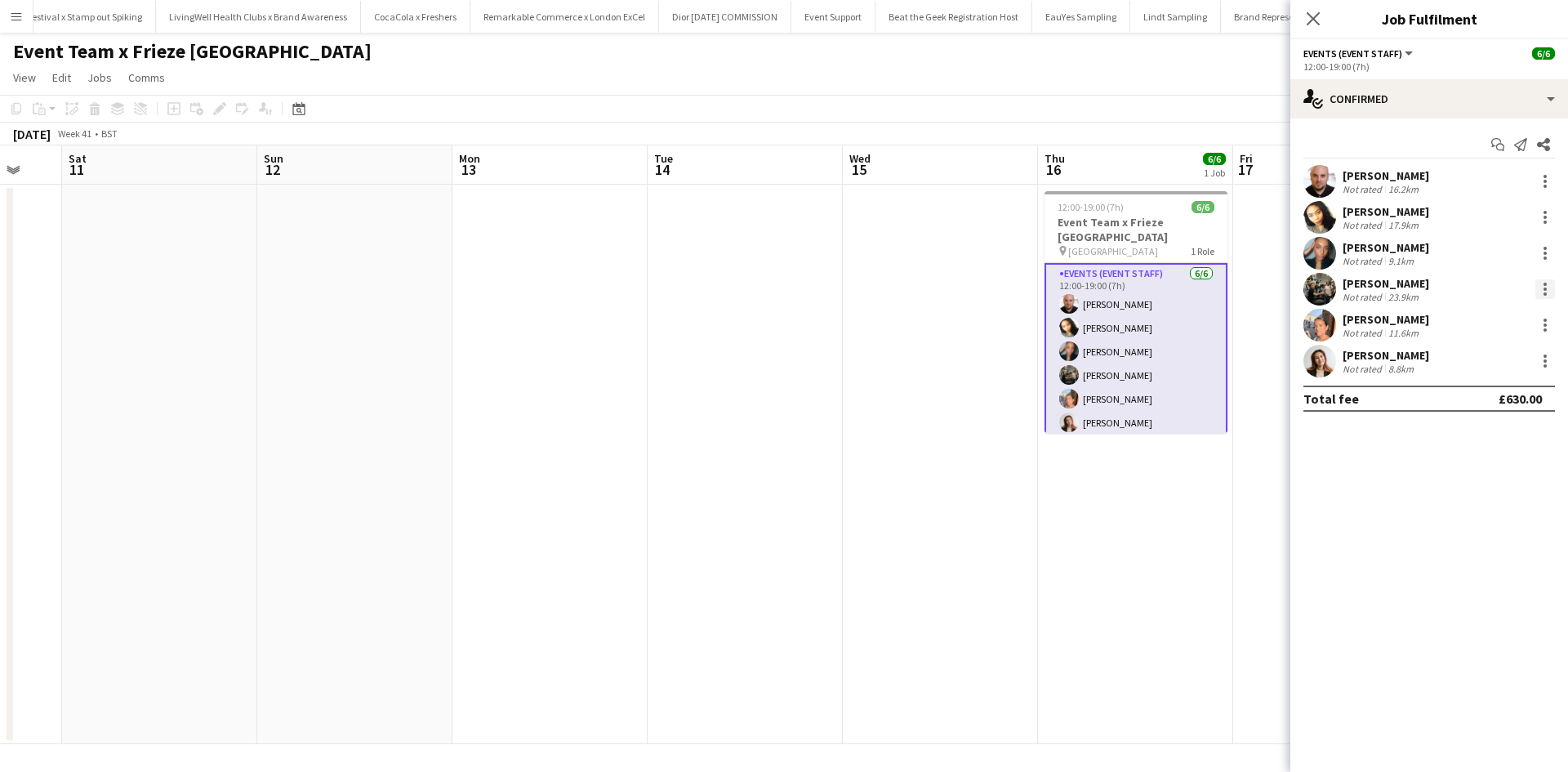
click at [1543, 280] on div at bounding box center [1545, 289] width 20 height 20
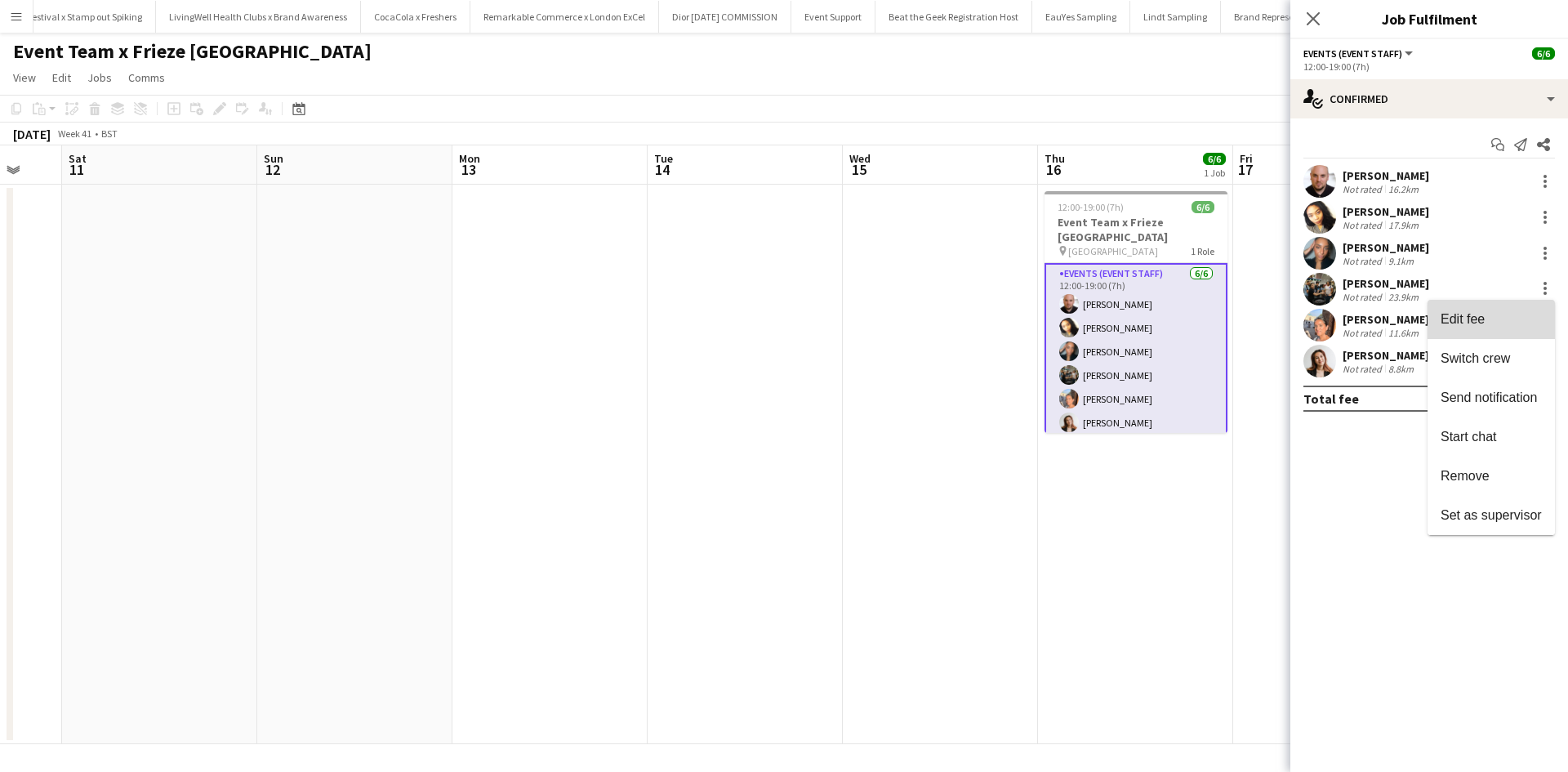
click at [1508, 312] on span "Edit fee" at bounding box center [1491, 319] width 101 height 15
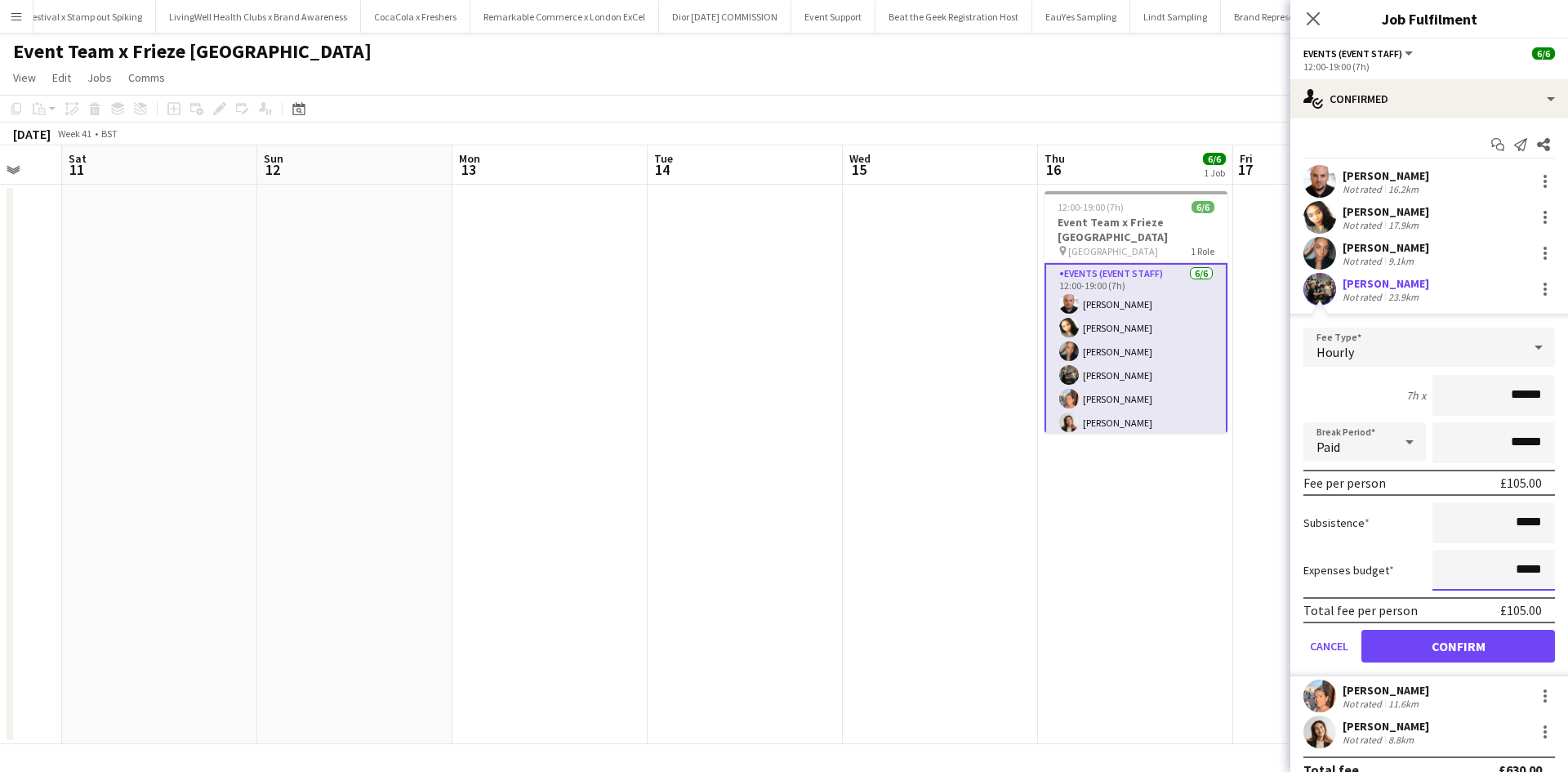
click at [1509, 568] on input "*****" at bounding box center [1494, 570] width 122 height 41
type input "******"
click at [1490, 639] on button "Confirm" at bounding box center [1458, 645] width 194 height 32
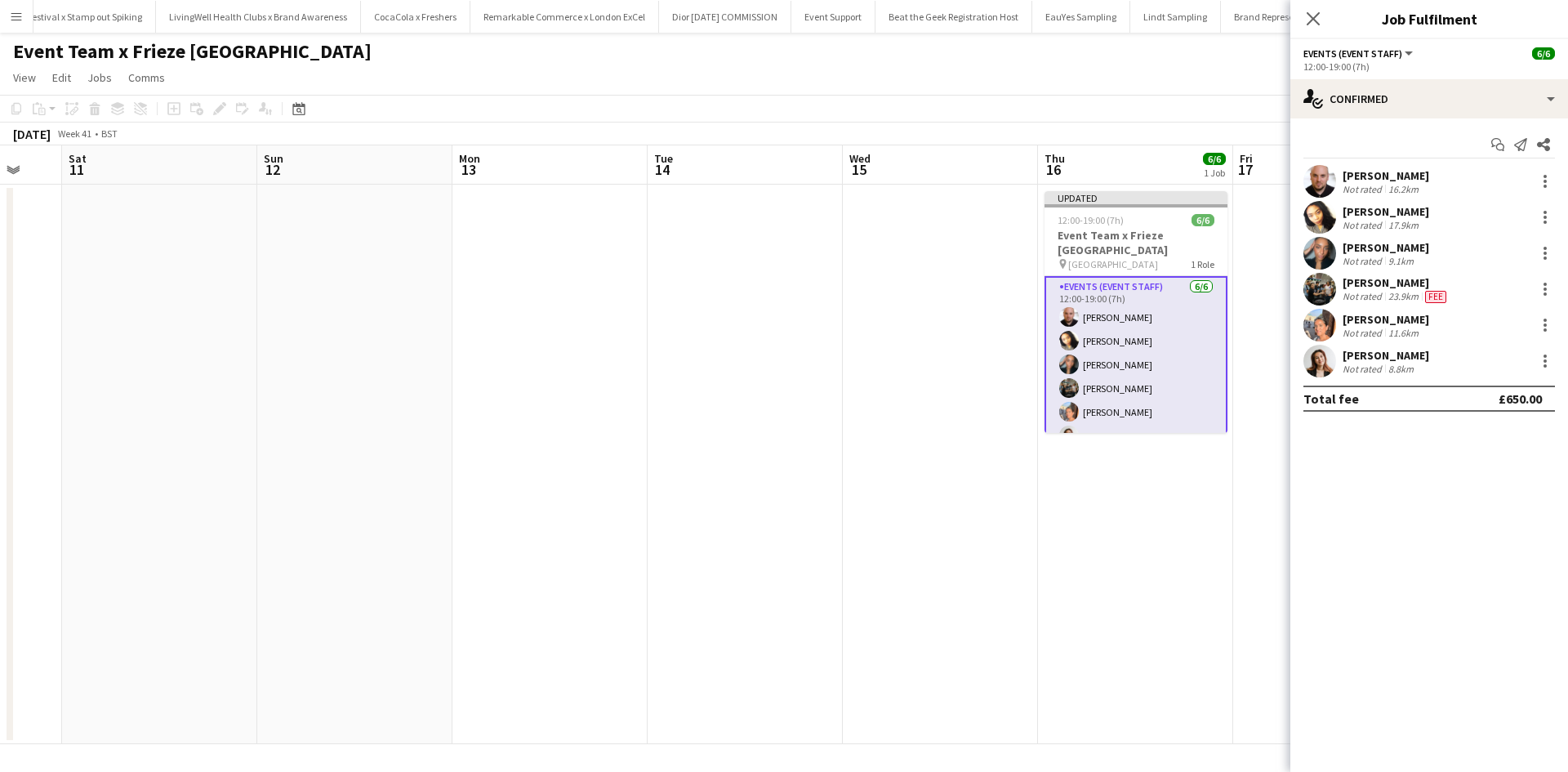
click at [1164, 648] on app-date-cell "Updated 12:00-19:00 (7h) 6/6 Event Team x Frieze London pin Regents Park 1 Role…" at bounding box center [1135, 465] width 195 height 560
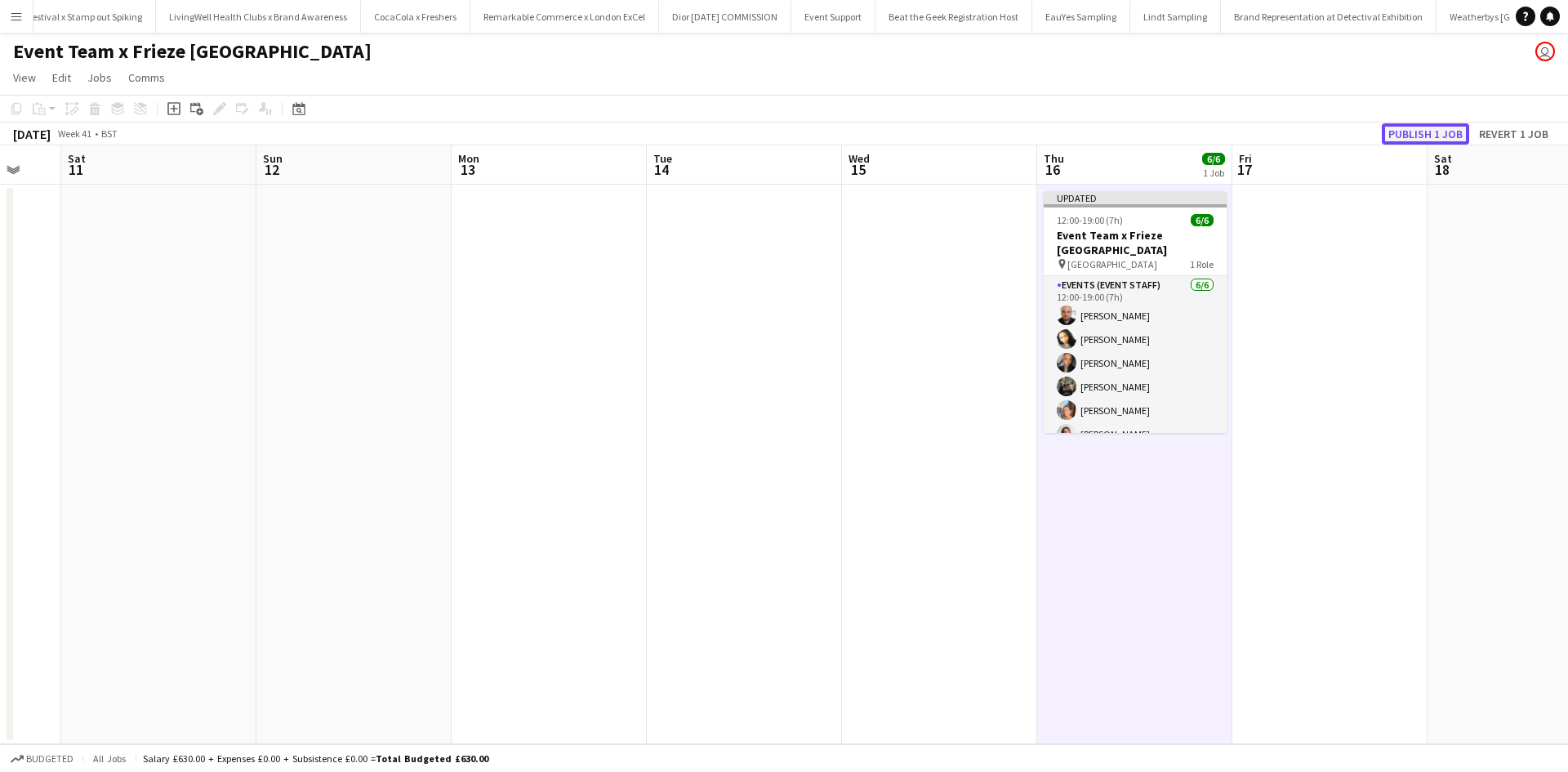
click at [1417, 140] on button "Publish 1 job" at bounding box center [1425, 134] width 87 height 22
